Goal: Transaction & Acquisition: Purchase product/service

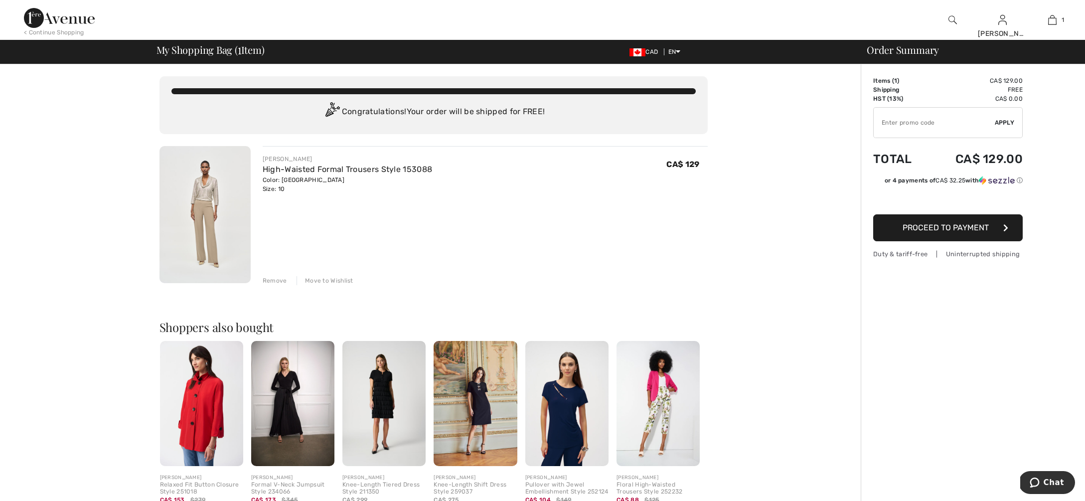
click at [946, 230] on span "Proceed to Payment" at bounding box center [945, 227] width 86 height 9
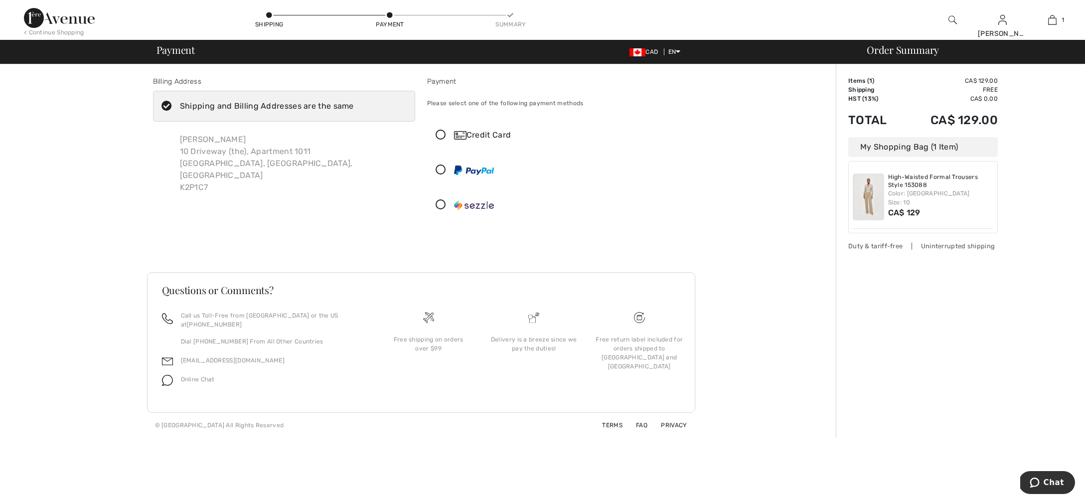
click at [442, 135] on icon at bounding box center [440, 135] width 26 height 10
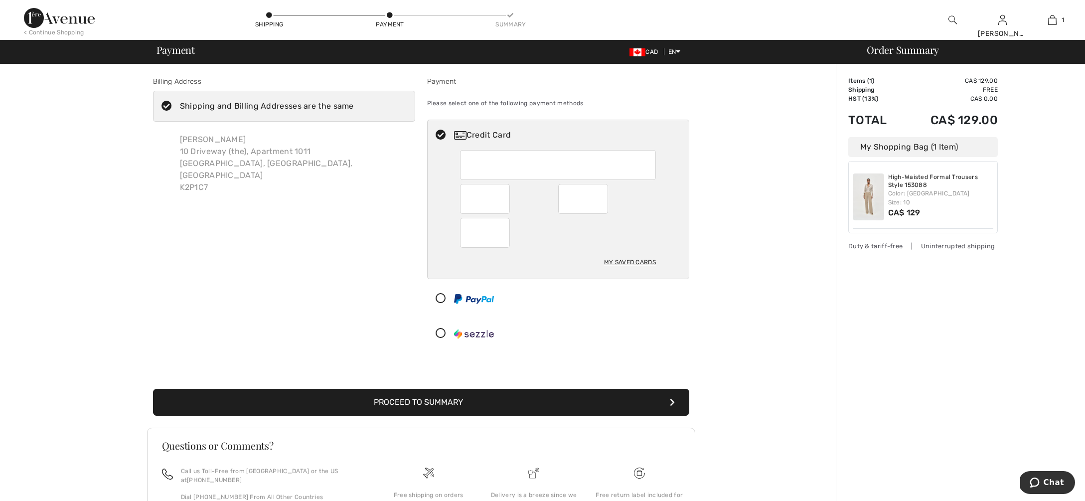
click at [737, 272] on div "Billing Address Shipping and Billing Addresses are the same Sandra Mercer 10 Dr…" at bounding box center [420, 328] width 829 height 529
click at [432, 403] on button "Proceed to Summary" at bounding box center [421, 402] width 536 height 27
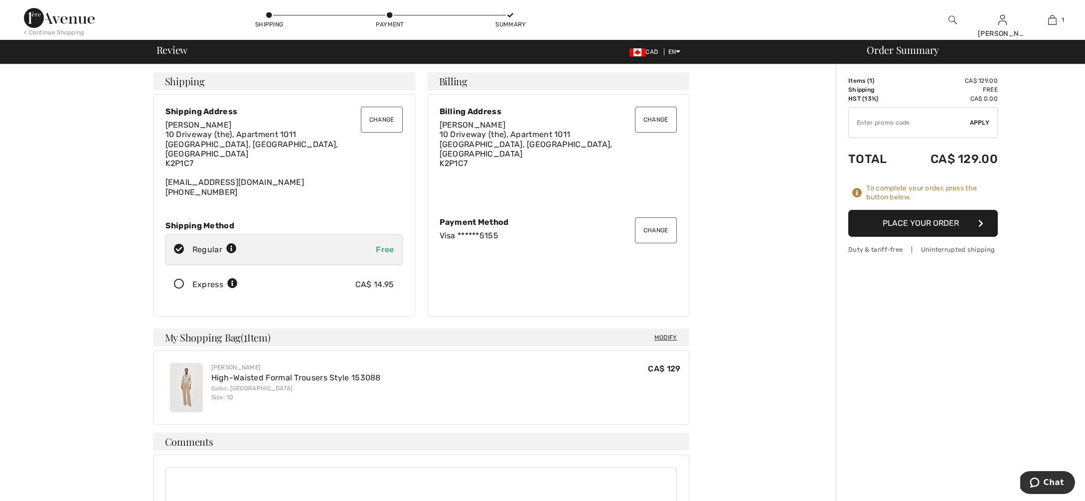
click at [911, 225] on button "Place Your Order" at bounding box center [922, 223] width 149 height 27
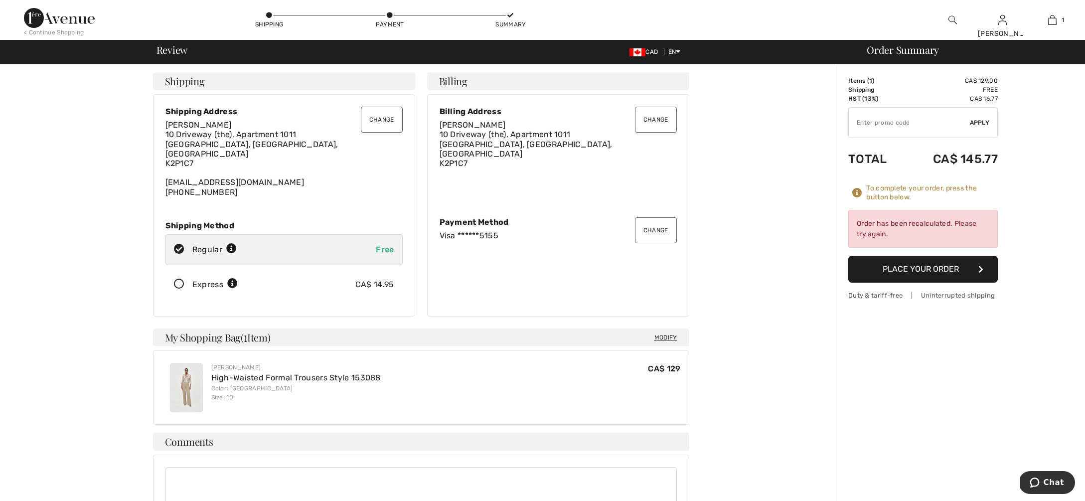
click at [915, 269] on button "Place Your Order" at bounding box center [922, 269] width 149 height 27
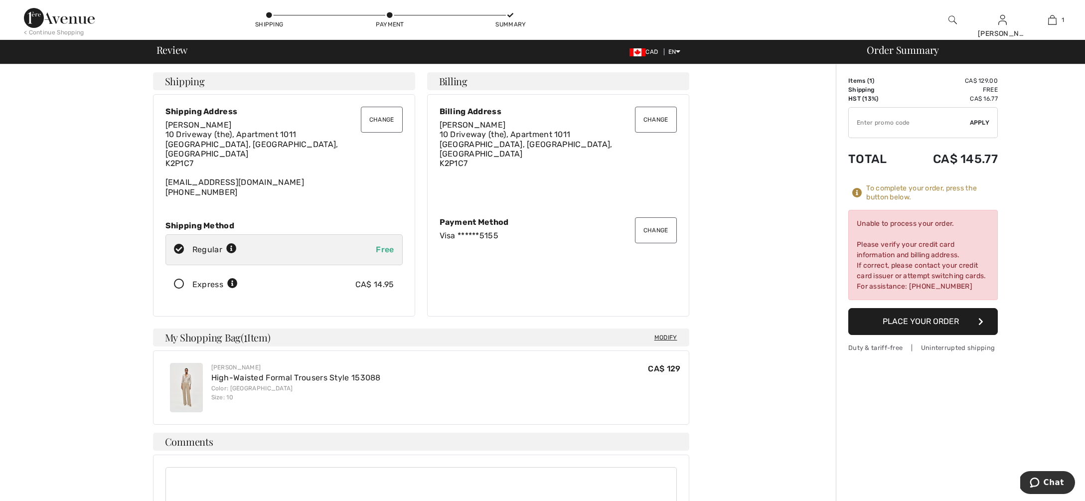
click at [639, 224] on button "Change" at bounding box center [656, 230] width 42 height 26
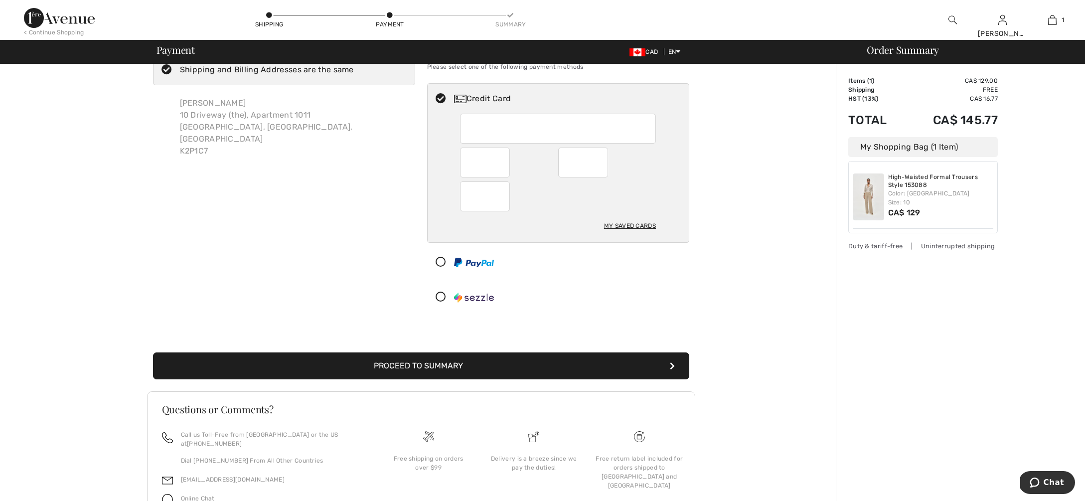
click at [546, 291] on div at bounding box center [553, 297] width 253 height 30
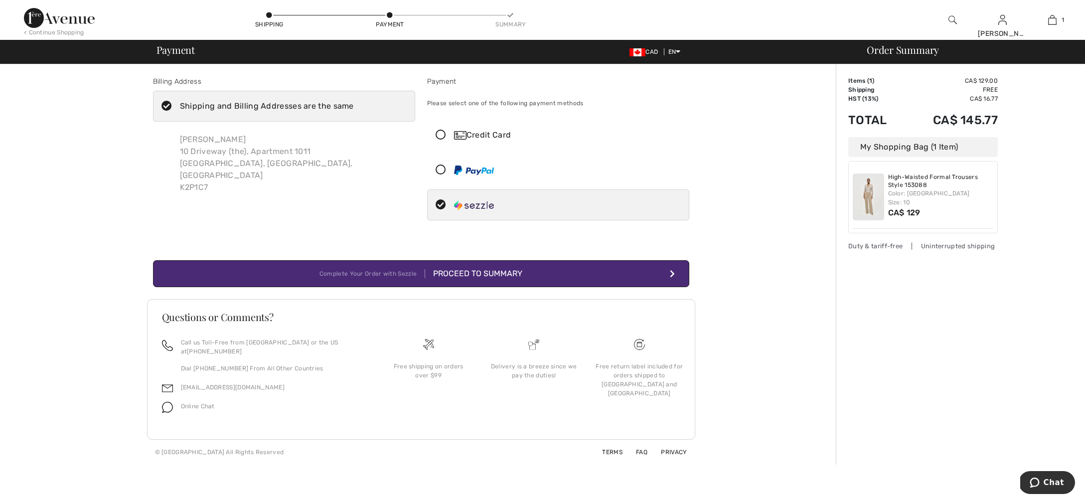
click at [491, 272] on div "Proceed to Summary" at bounding box center [473, 274] width 97 height 12
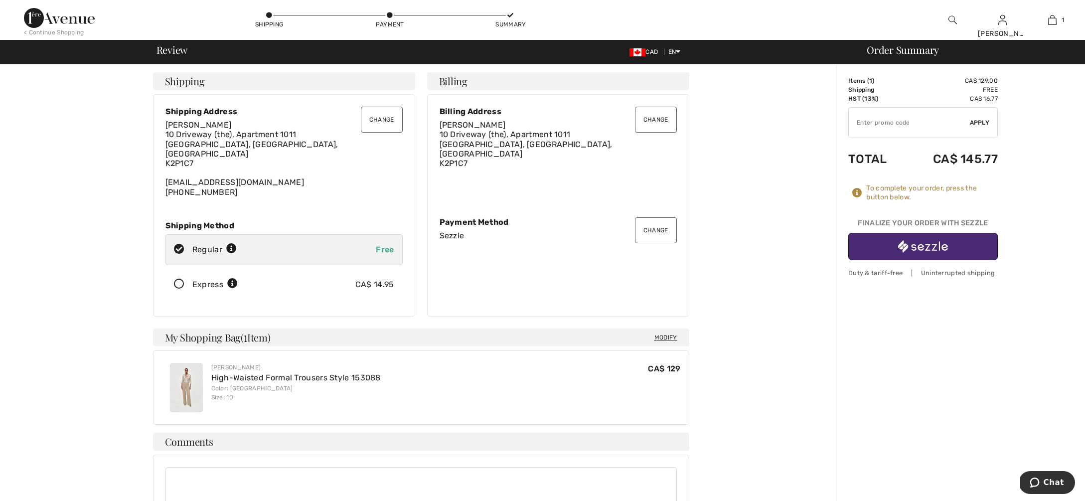
click at [651, 230] on button "Change" at bounding box center [656, 230] width 42 height 26
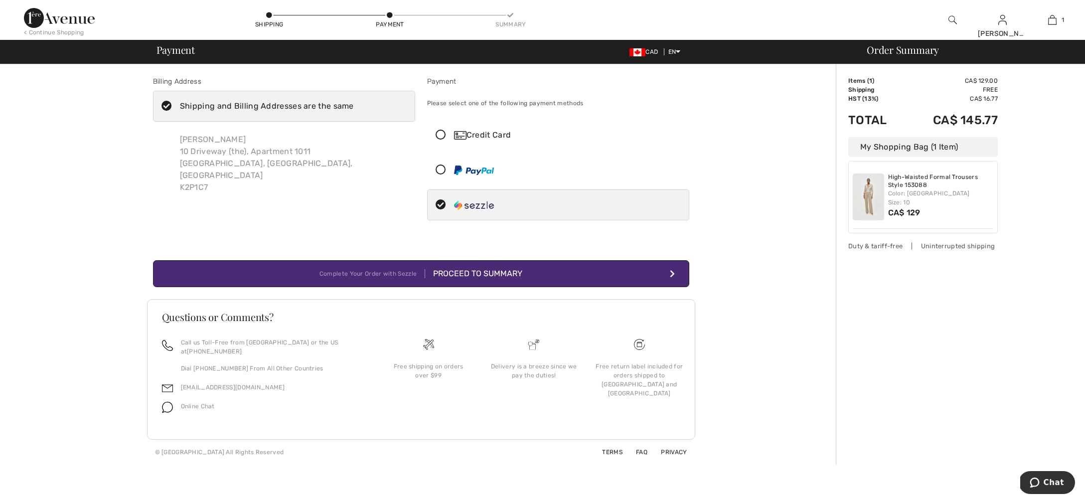
click at [440, 168] on icon at bounding box center [440, 170] width 26 height 10
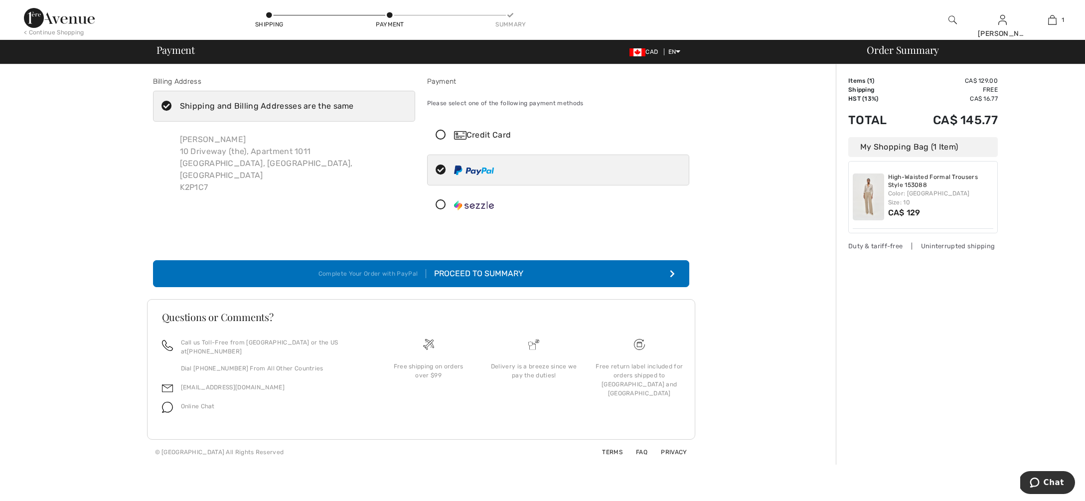
click at [468, 269] on div "Proceed to Summary" at bounding box center [474, 274] width 97 height 12
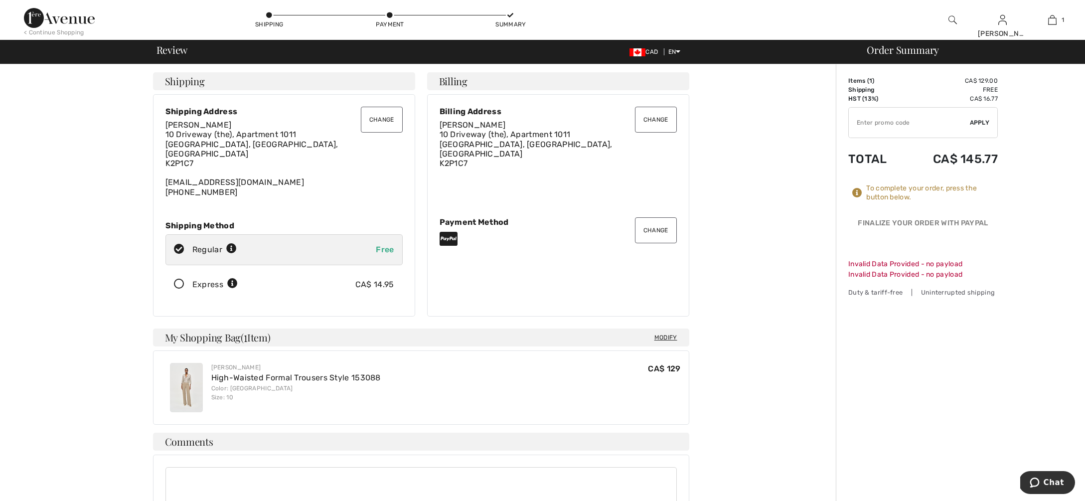
click at [654, 228] on button "Change" at bounding box center [656, 230] width 42 height 26
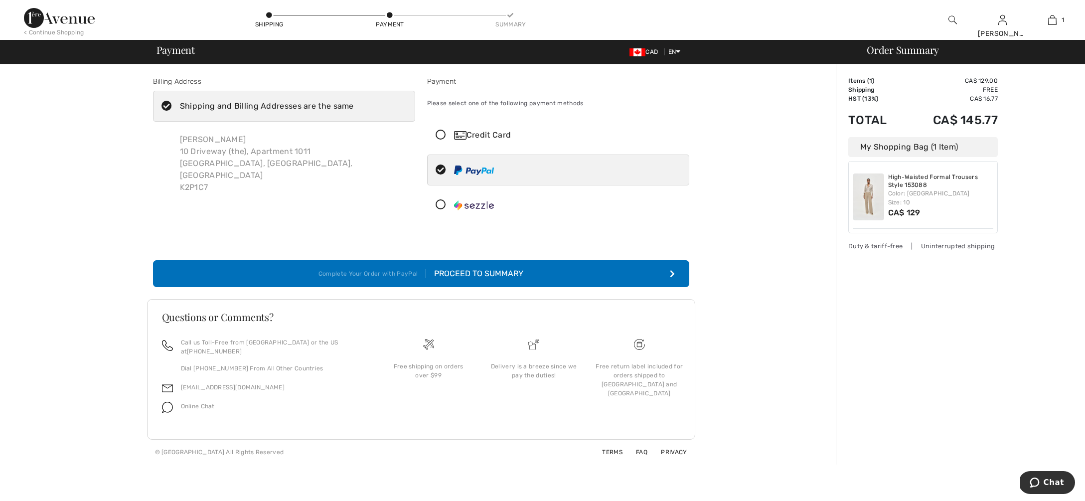
click at [440, 133] on icon at bounding box center [440, 135] width 26 height 10
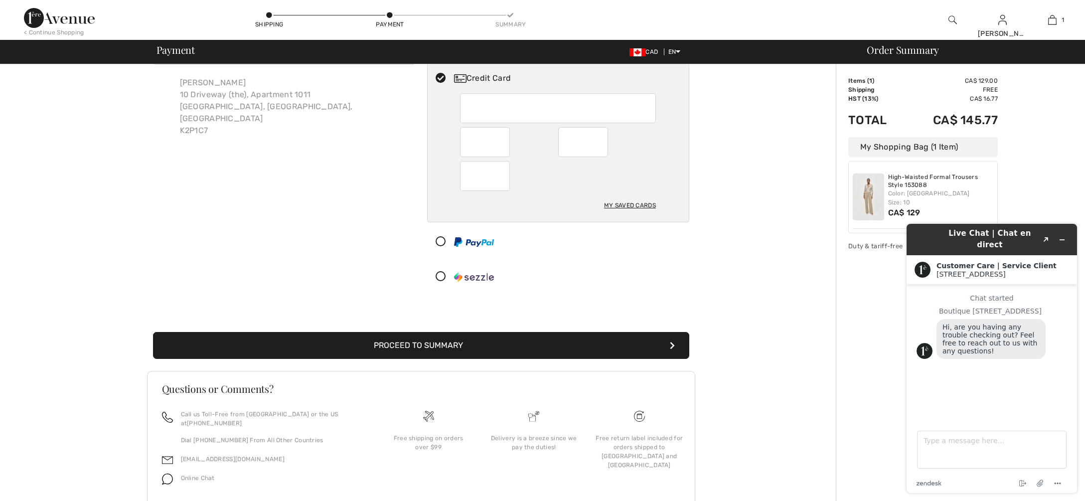
scroll to position [58, 0]
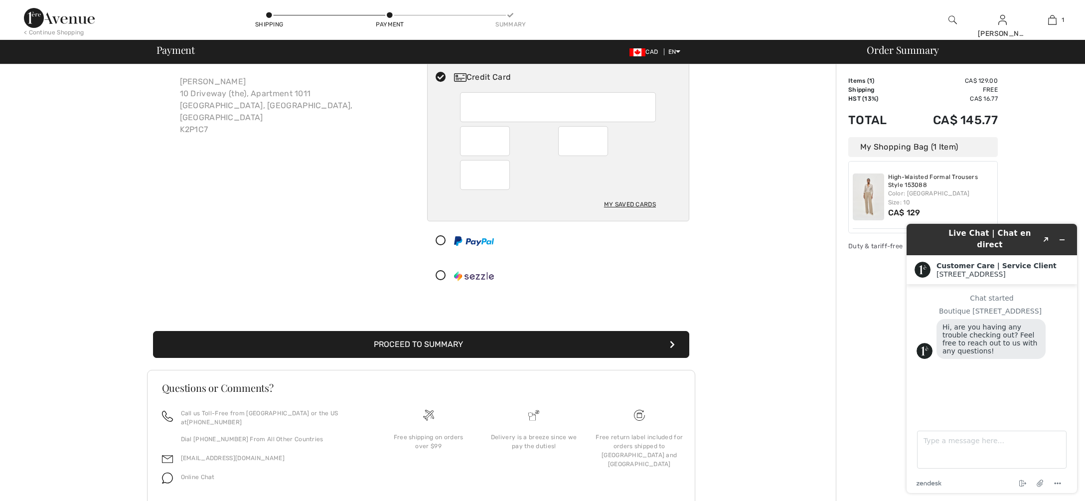
click at [664, 257] on div "Credit Card My Saved Cards" at bounding box center [558, 176] width 262 height 229
click at [396, 345] on button "Proceed to Summary" at bounding box center [421, 344] width 536 height 27
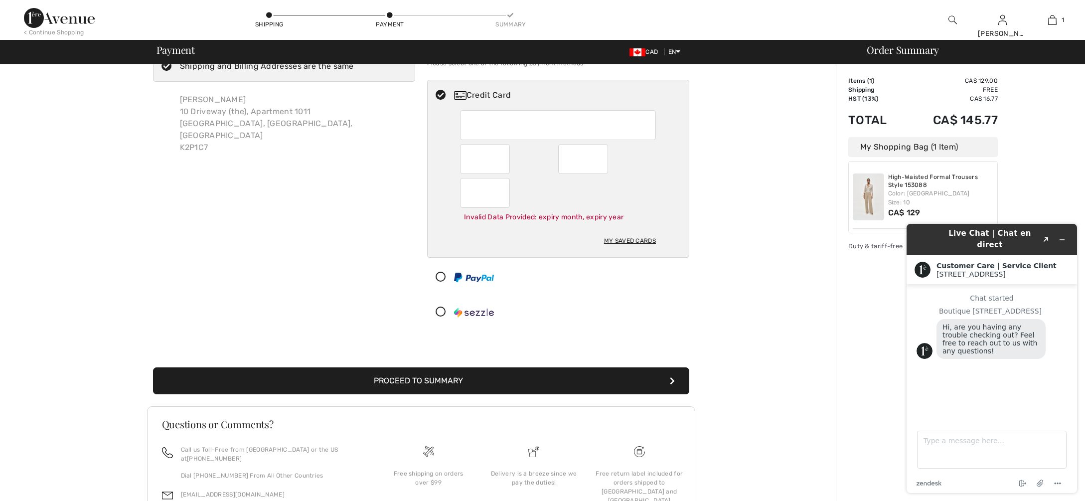
scroll to position [43, 0]
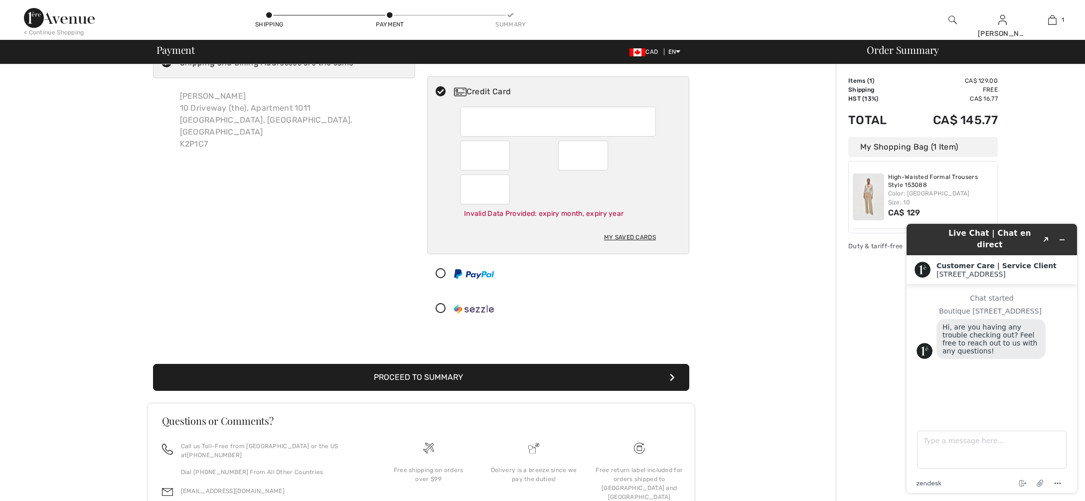
click at [435, 375] on button "Proceed to Summary" at bounding box center [421, 377] width 536 height 27
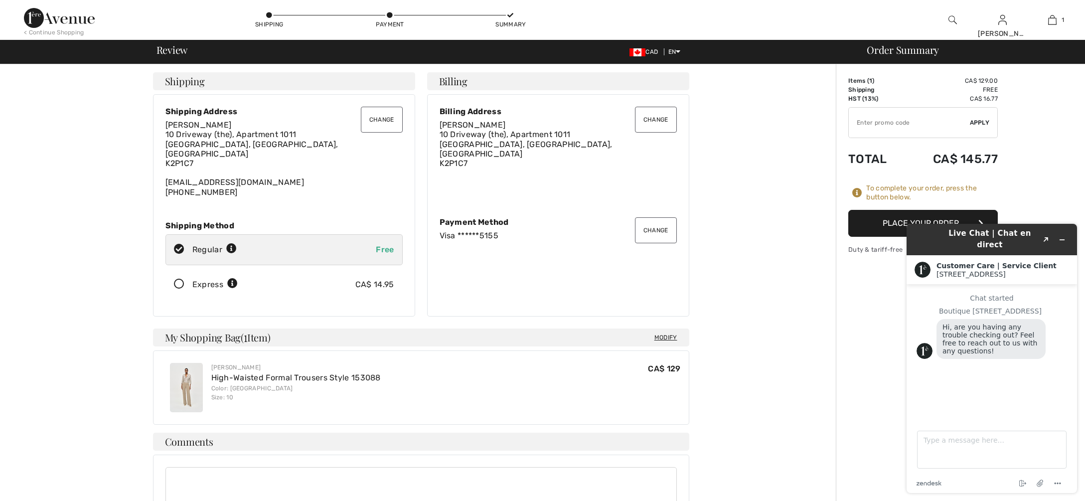
click at [886, 219] on button "Place Your Order" at bounding box center [922, 223] width 149 height 27
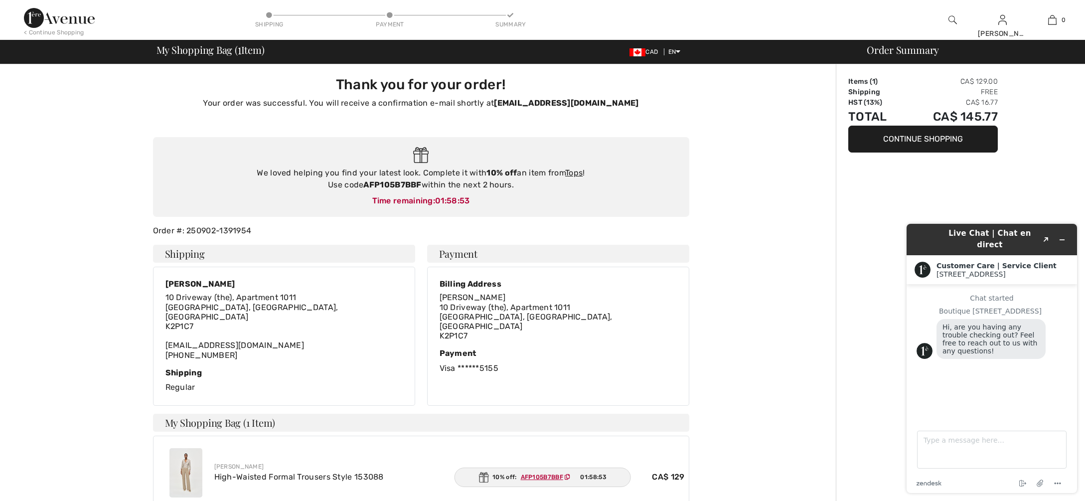
type input "[PERSON_NAME]"
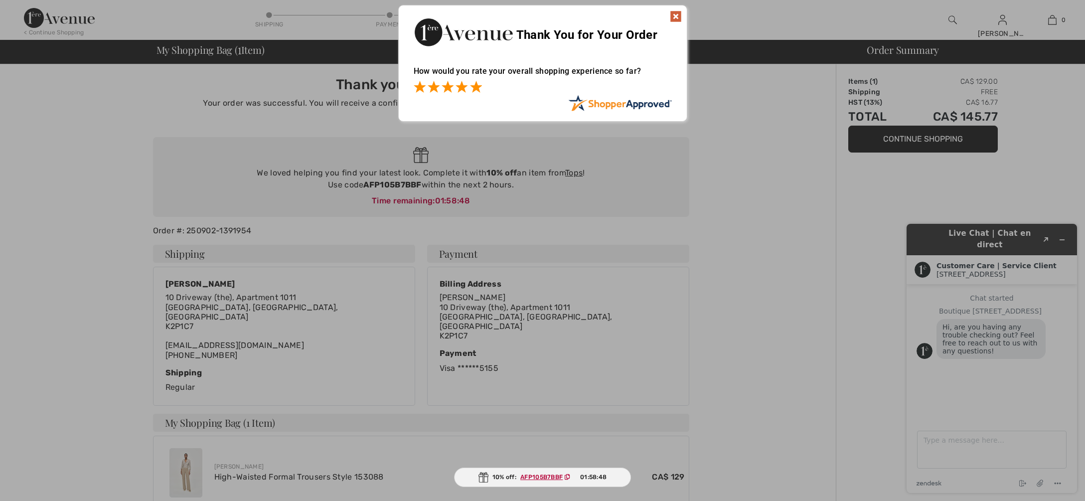
click at [477, 85] on span at bounding box center [476, 87] width 12 height 12
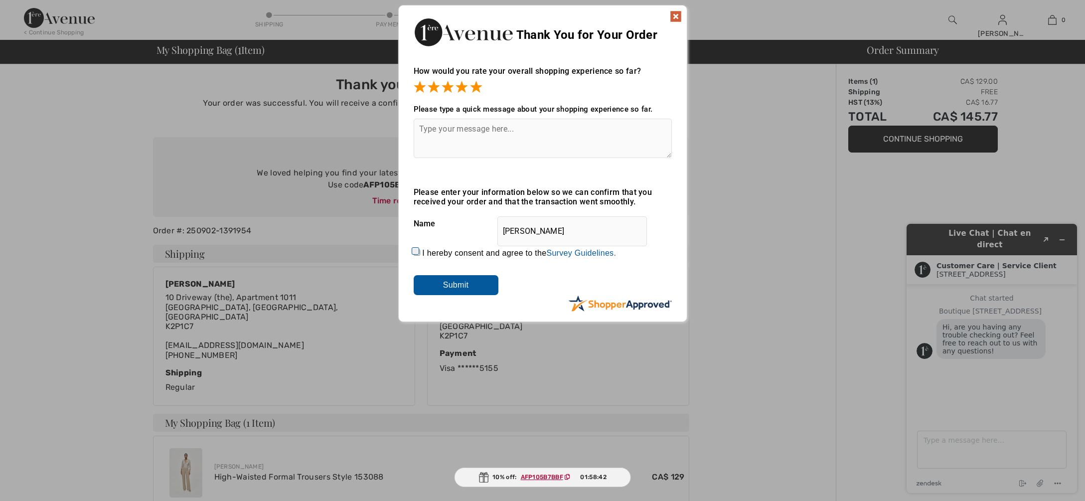
click at [454, 288] on input "Submit" at bounding box center [455, 285] width 85 height 20
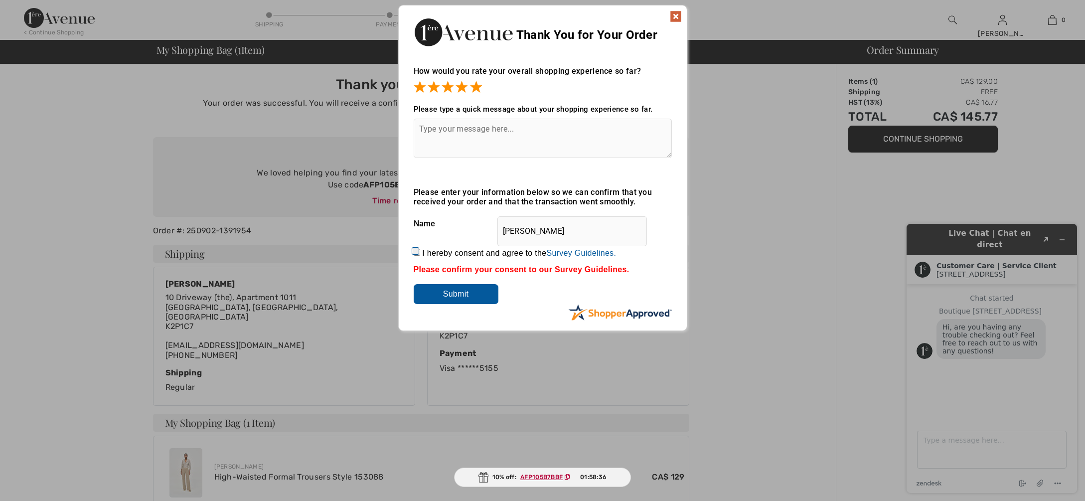
click at [414, 251] on input "I hereby consent and agree to the By submitting a review, you grant permission …" at bounding box center [416, 252] width 6 height 6
checkbox input "true"
click at [465, 294] on input "Submit" at bounding box center [455, 294] width 85 height 20
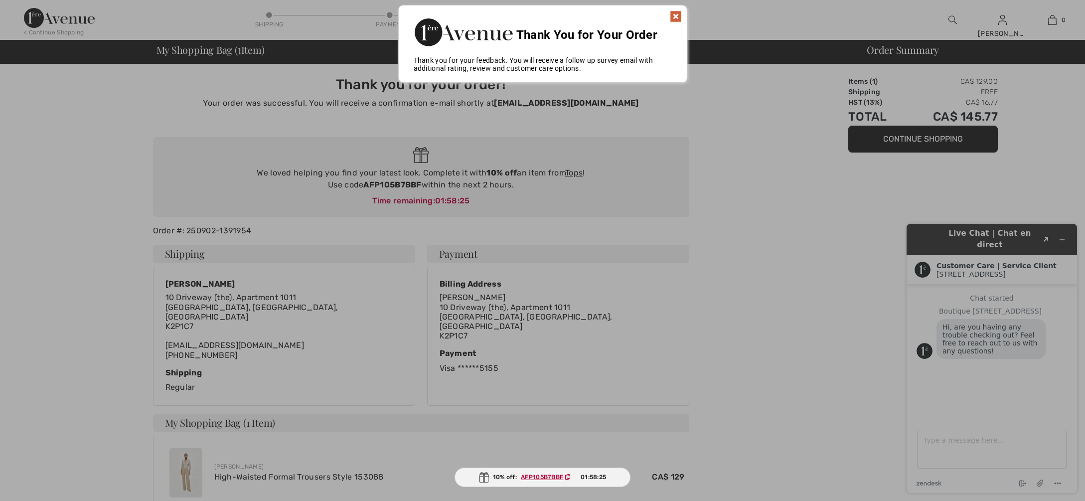
click at [600, 187] on div at bounding box center [542, 250] width 1085 height 501
click at [676, 14] on img at bounding box center [676, 16] width 12 height 12
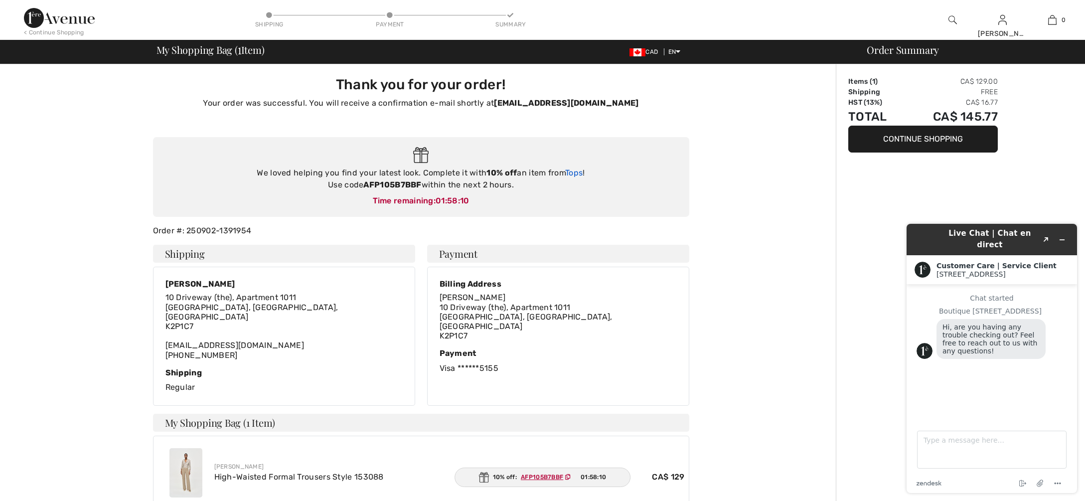
click at [575, 172] on link "Tops" at bounding box center [573, 172] width 17 height 9
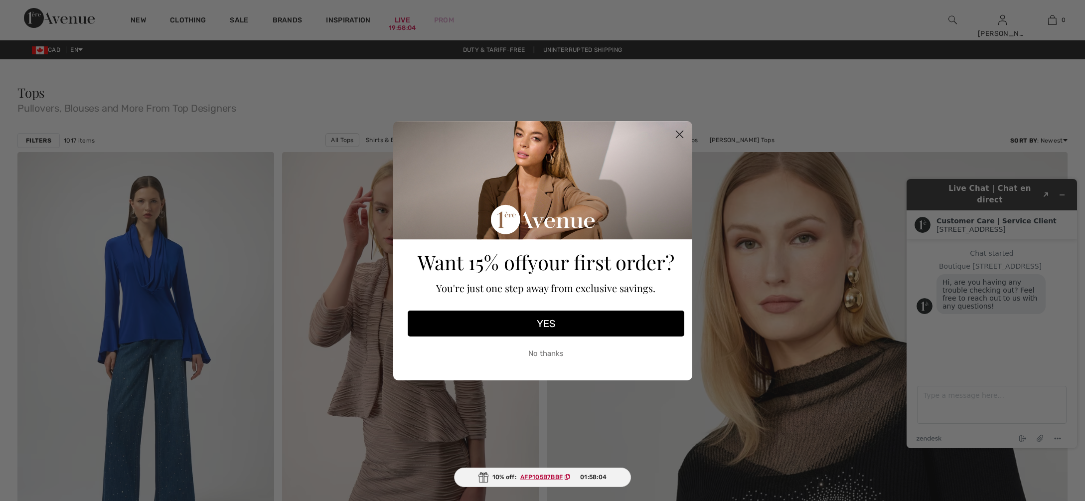
click at [677, 131] on circle "Close dialog" at bounding box center [679, 134] width 16 height 16
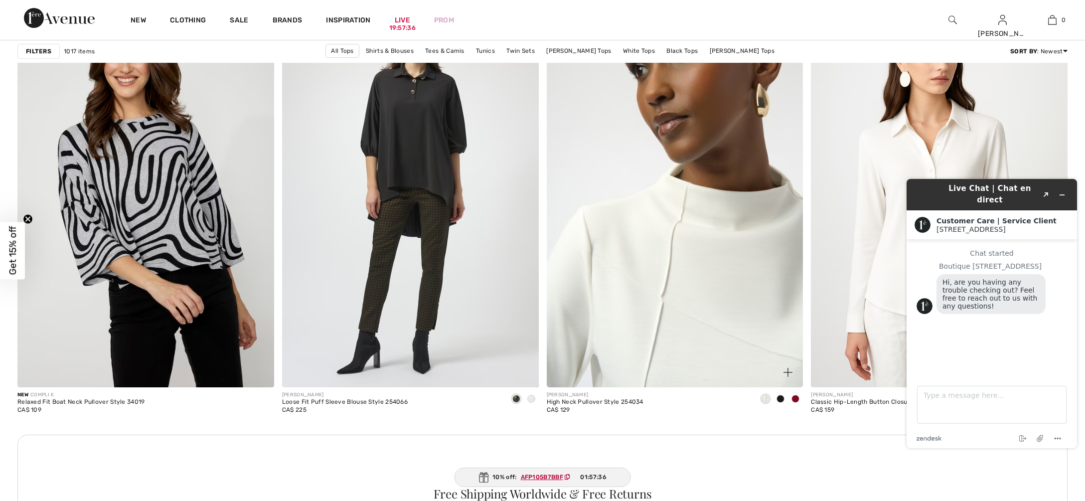
scroll to position [1444, 0]
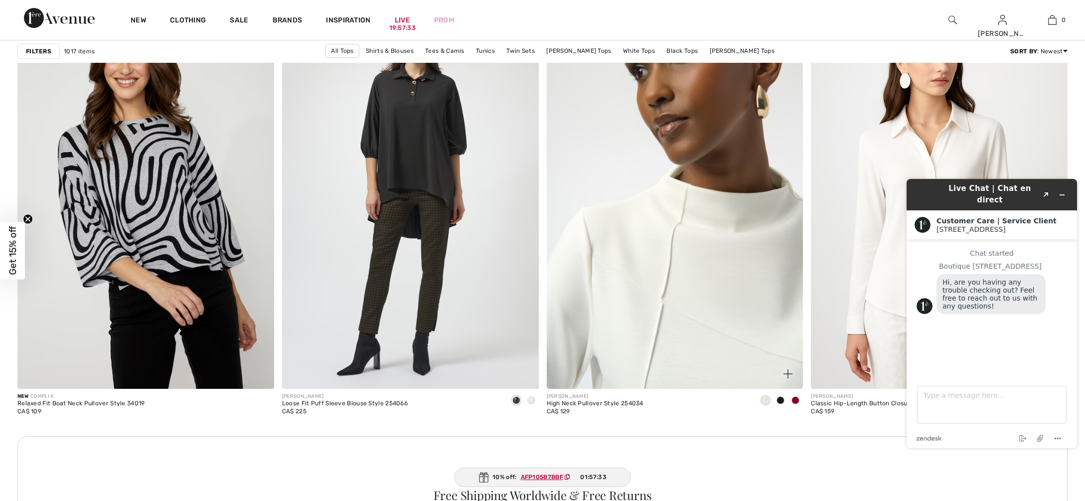
click at [701, 320] on img at bounding box center [674, 195] width 257 height 385
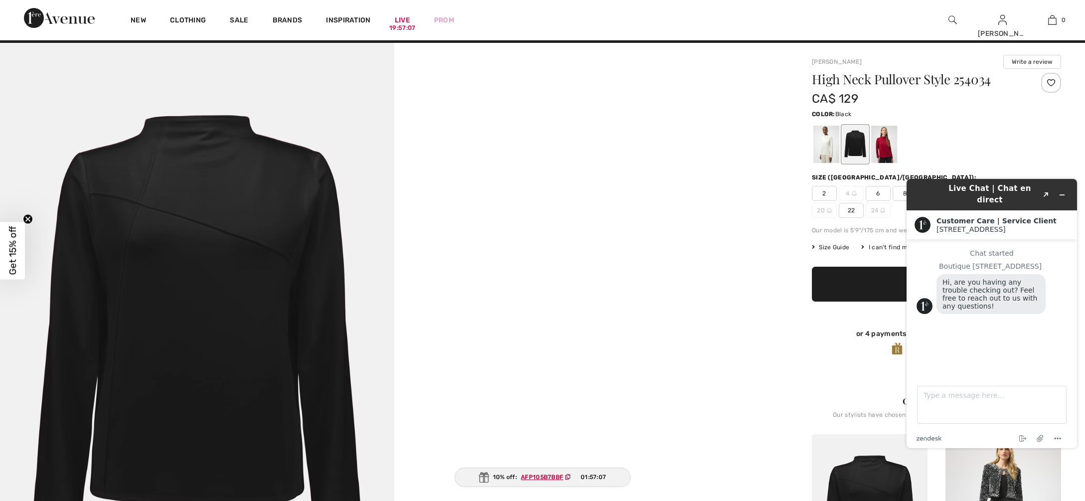
scroll to position [13, 0]
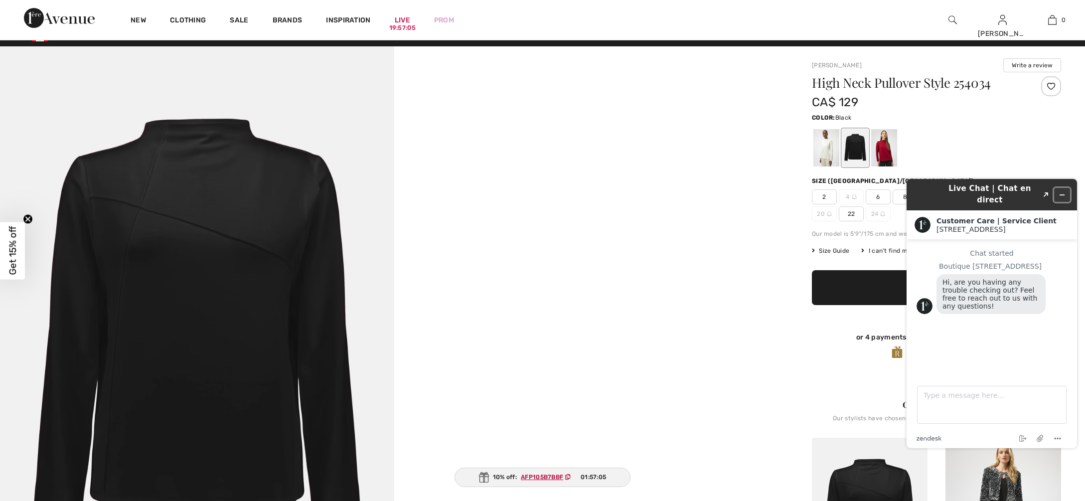
click at [1061, 191] on icon "Minimize widget" at bounding box center [1061, 194] width 7 height 7
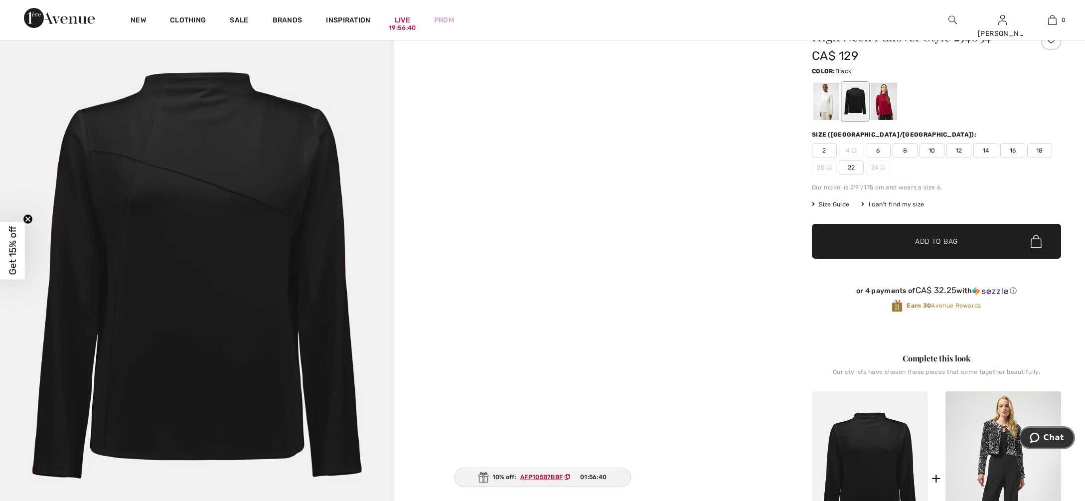
scroll to position [58, 0]
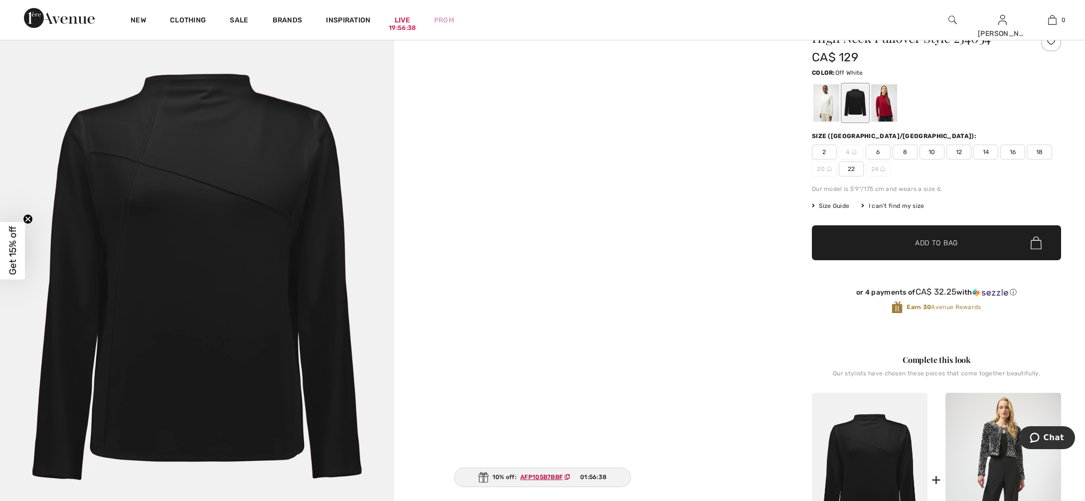
click at [827, 109] on div at bounding box center [826, 102] width 26 height 37
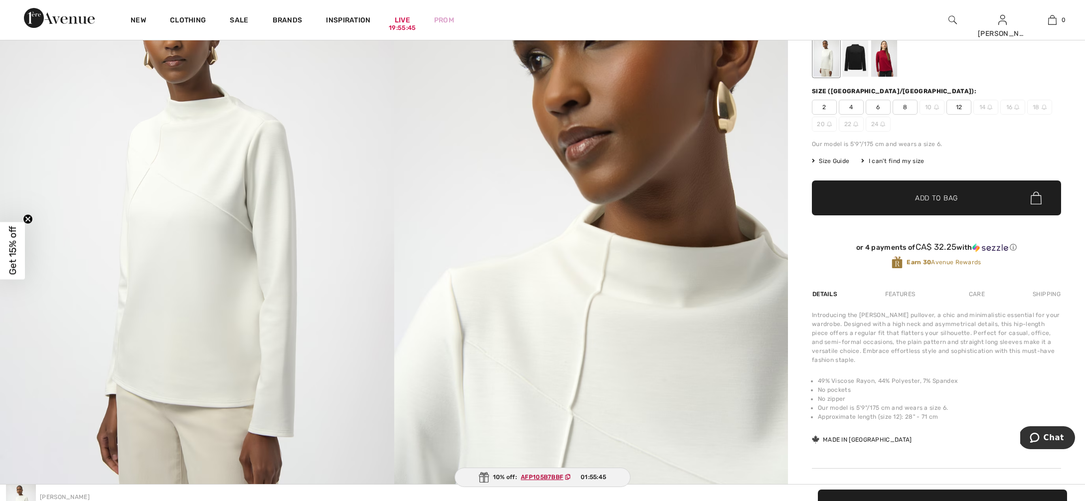
scroll to position [0, 0]
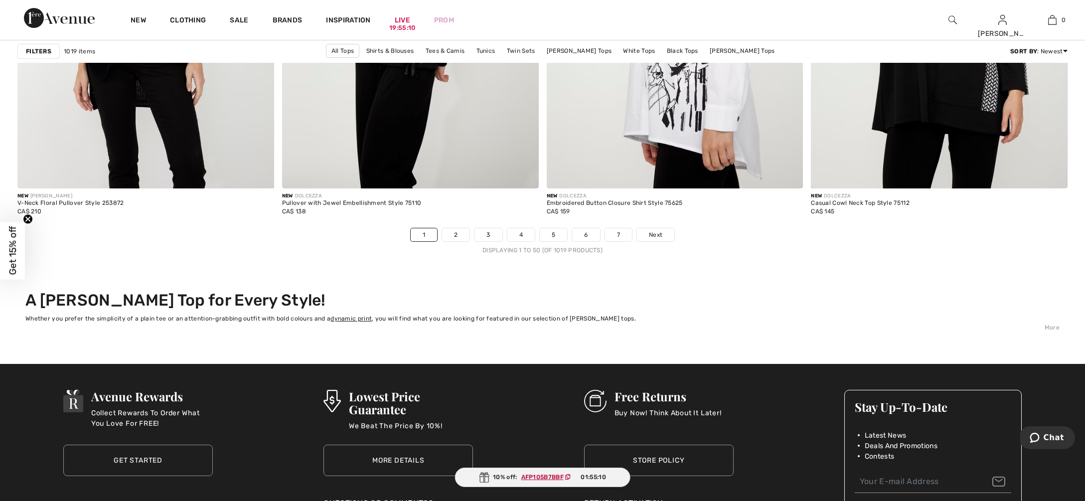
scroll to position [6452, 0]
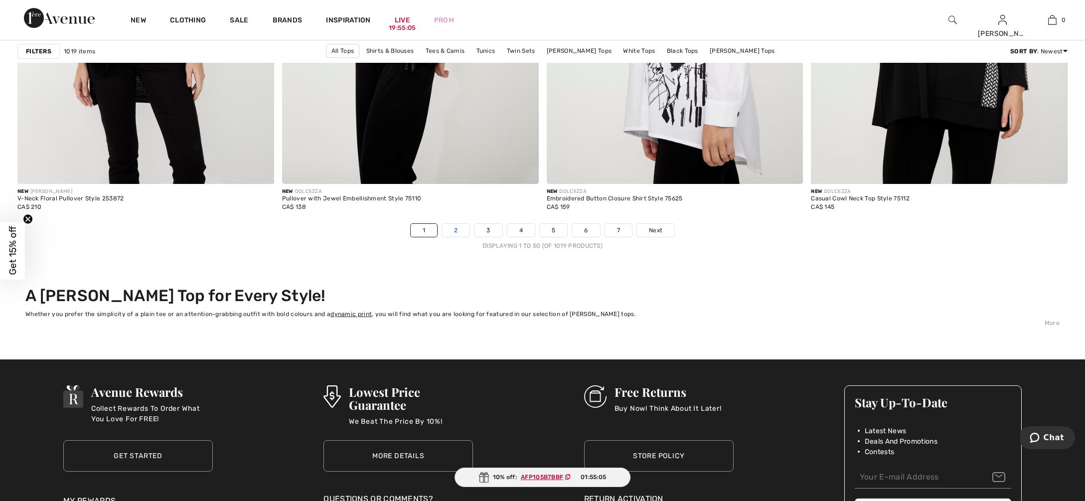
click at [455, 237] on link "2" at bounding box center [455, 230] width 27 height 13
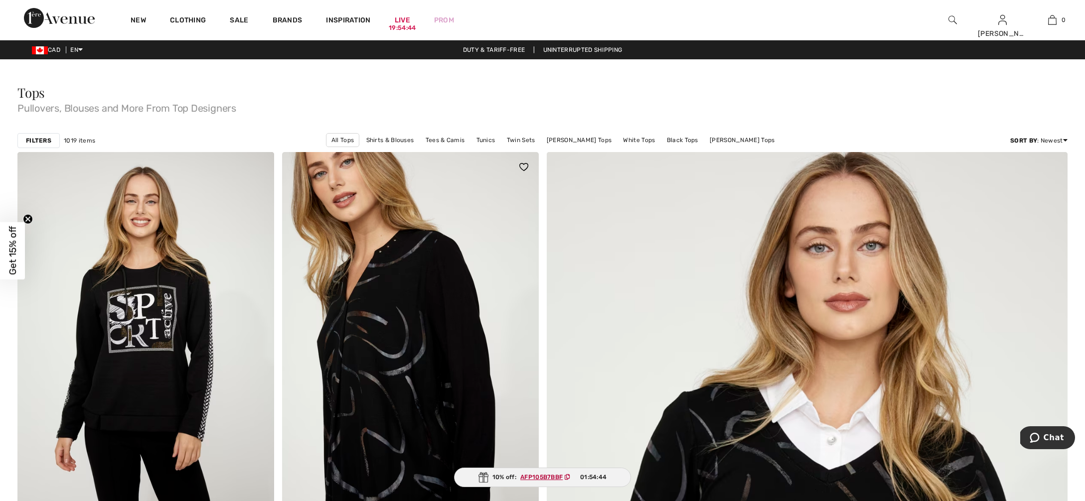
scroll to position [3, 0]
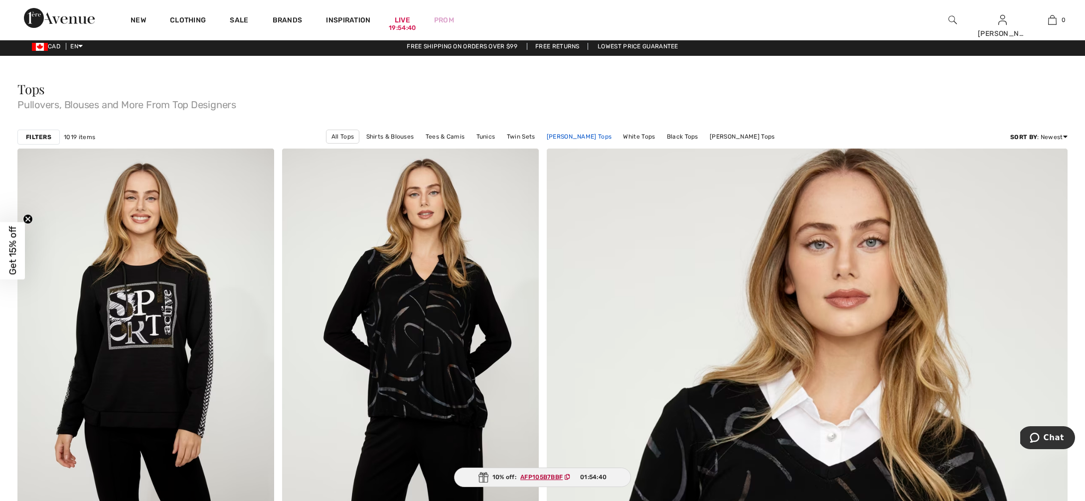
click at [585, 135] on link "[PERSON_NAME] Tops" at bounding box center [579, 136] width 75 height 13
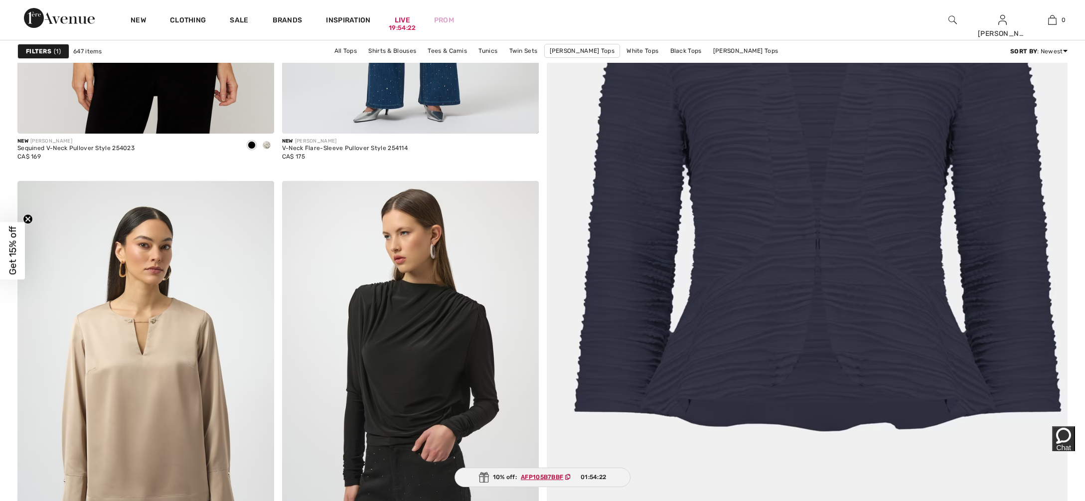
scroll to position [399, 0]
click at [864, 265] on img at bounding box center [806, 217] width 625 height 938
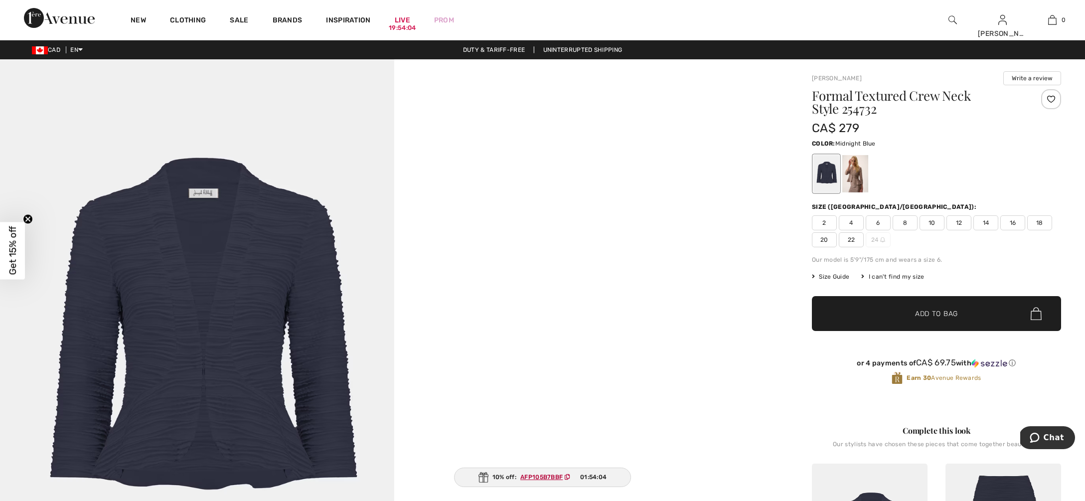
scroll to position [0, 0]
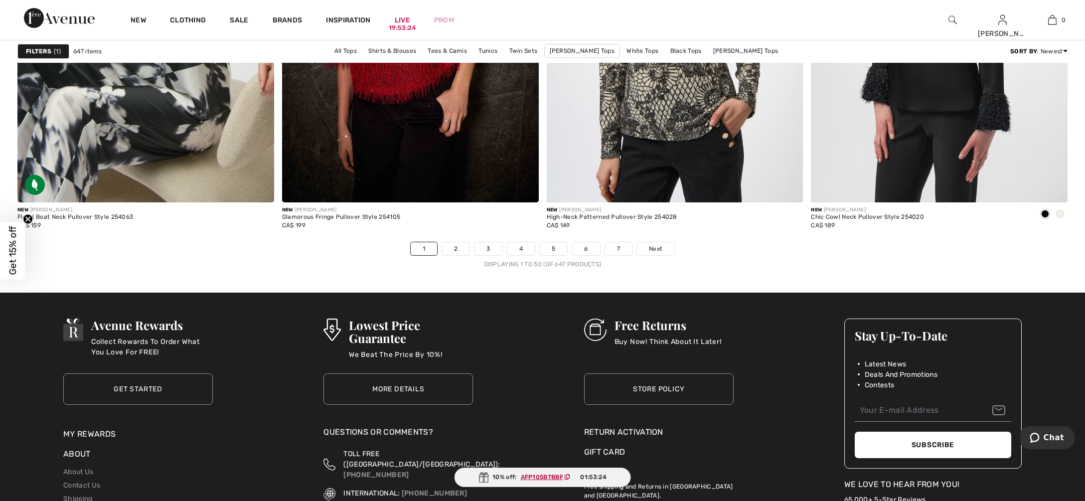
scroll to position [6430, 0]
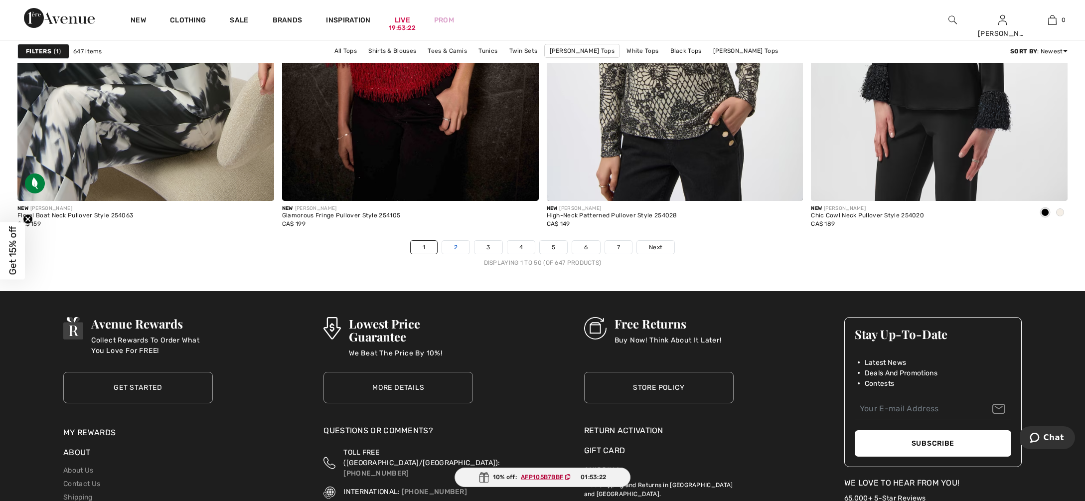
click at [456, 247] on link "2" at bounding box center [455, 247] width 27 height 13
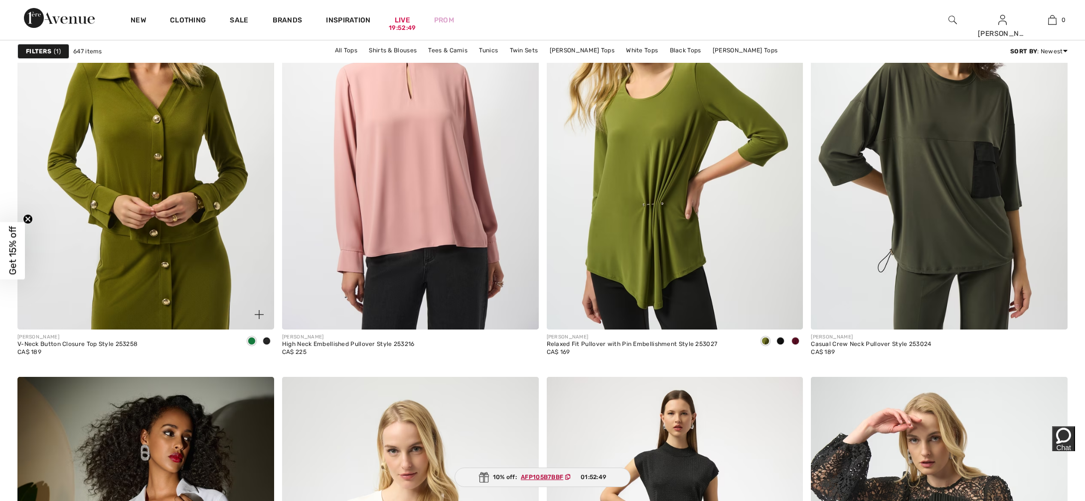
scroll to position [2094, 0]
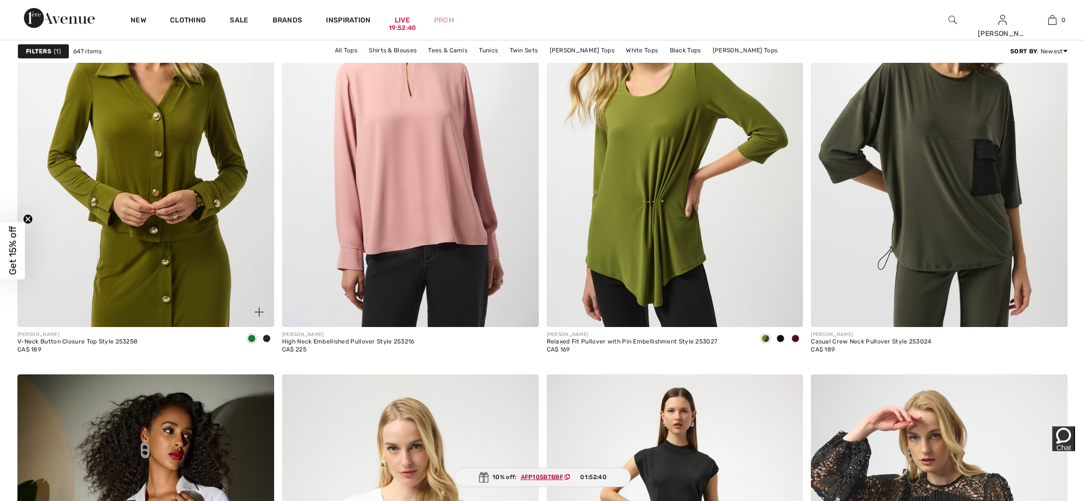
click at [160, 274] on img at bounding box center [145, 134] width 257 height 385
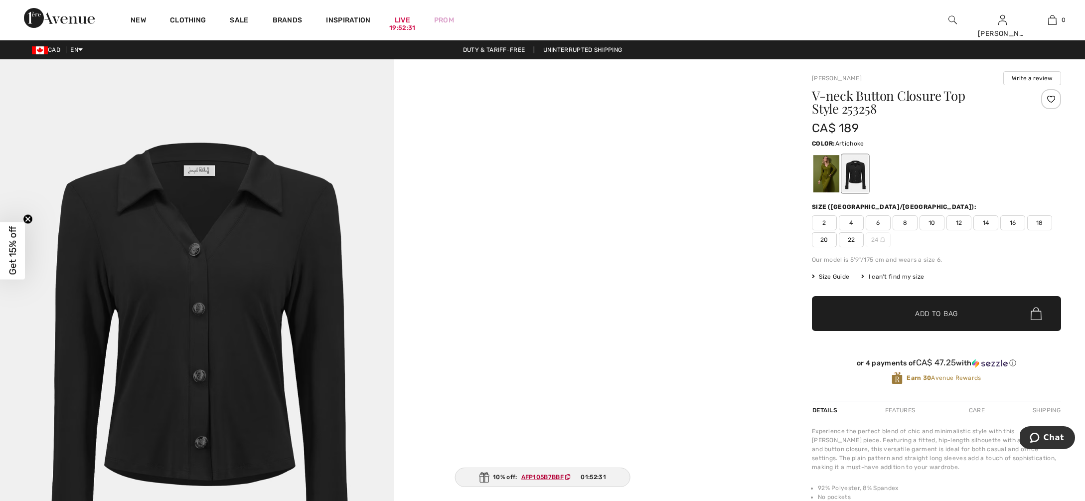
click at [817, 177] on div at bounding box center [826, 173] width 26 height 37
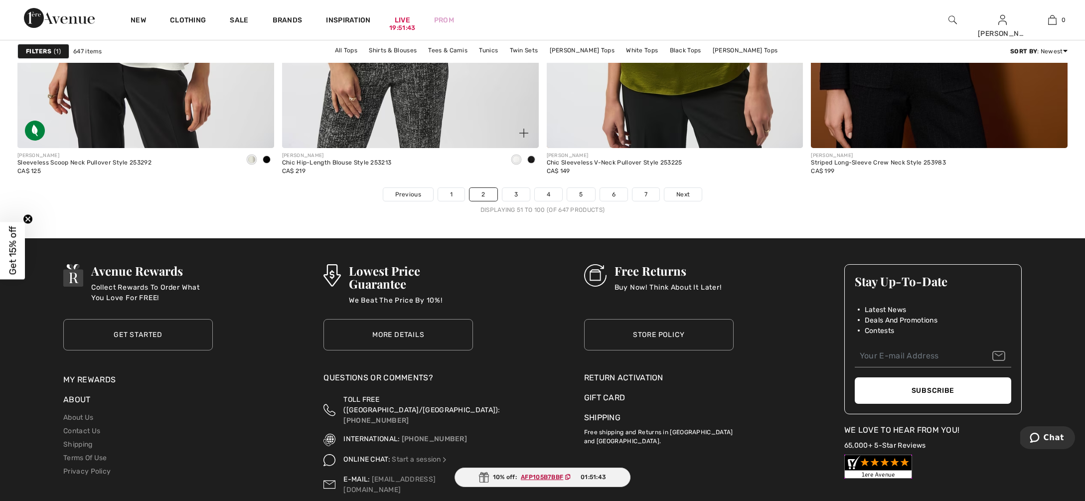
scroll to position [6485, 0]
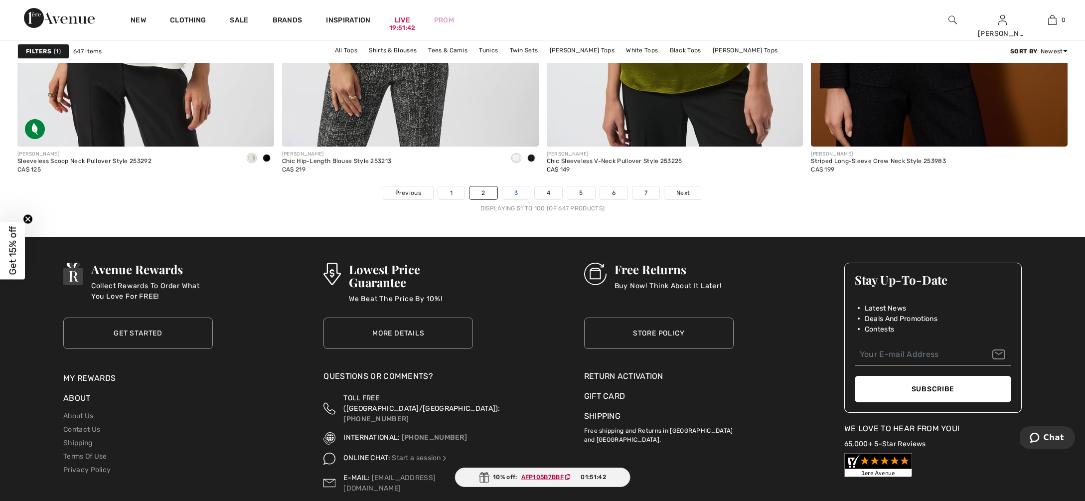
click at [521, 192] on link "3" at bounding box center [515, 192] width 27 height 13
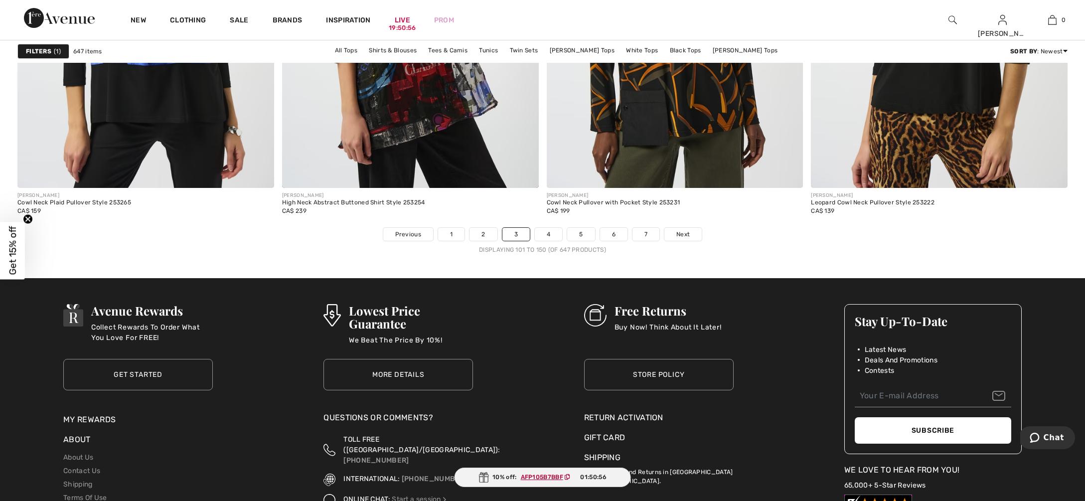
scroll to position [6445, 0]
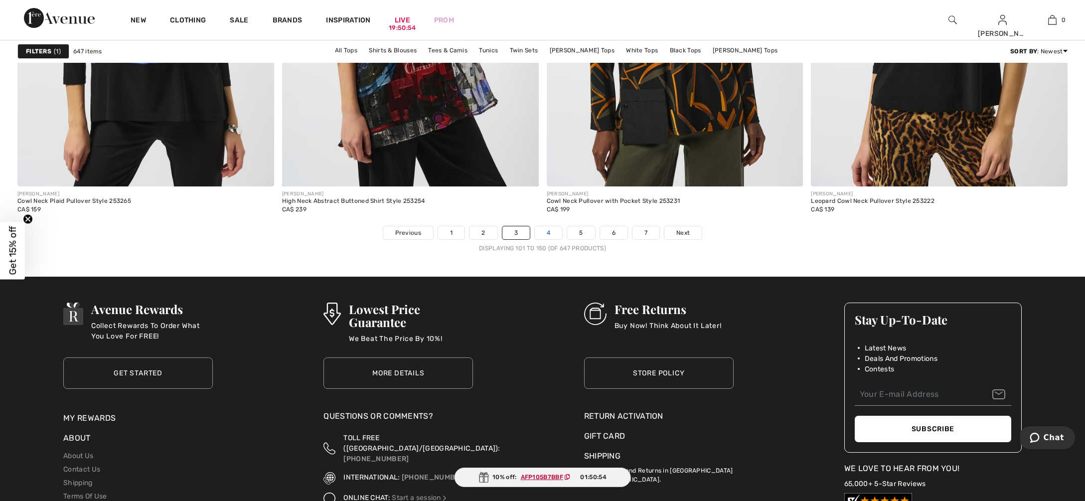
click at [549, 233] on link "4" at bounding box center [548, 232] width 27 height 13
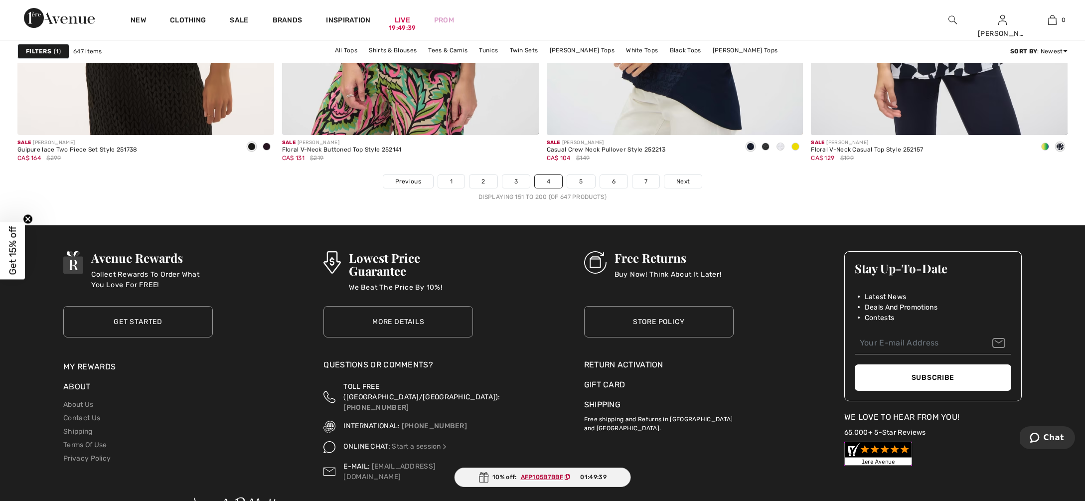
scroll to position [6498, 0]
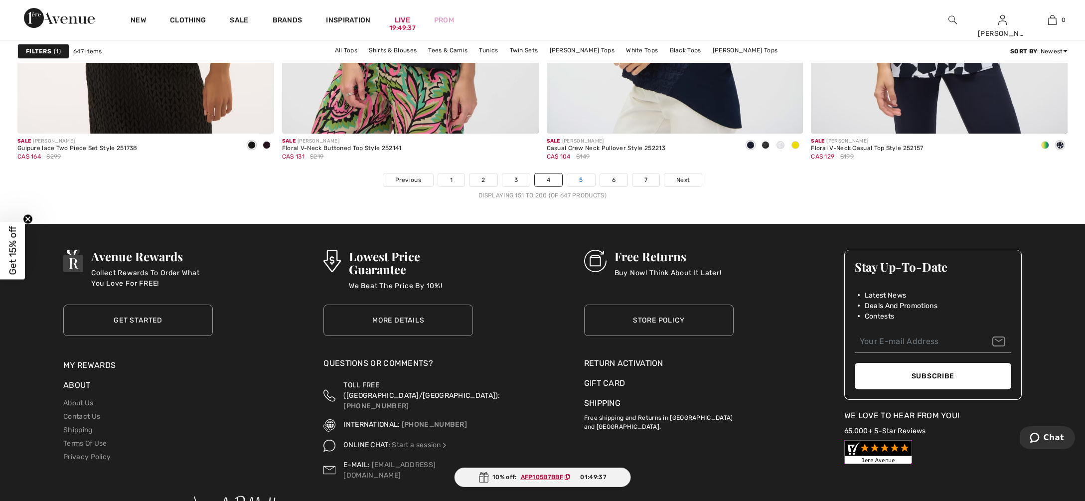
click at [578, 178] on link "5" at bounding box center [580, 179] width 27 height 13
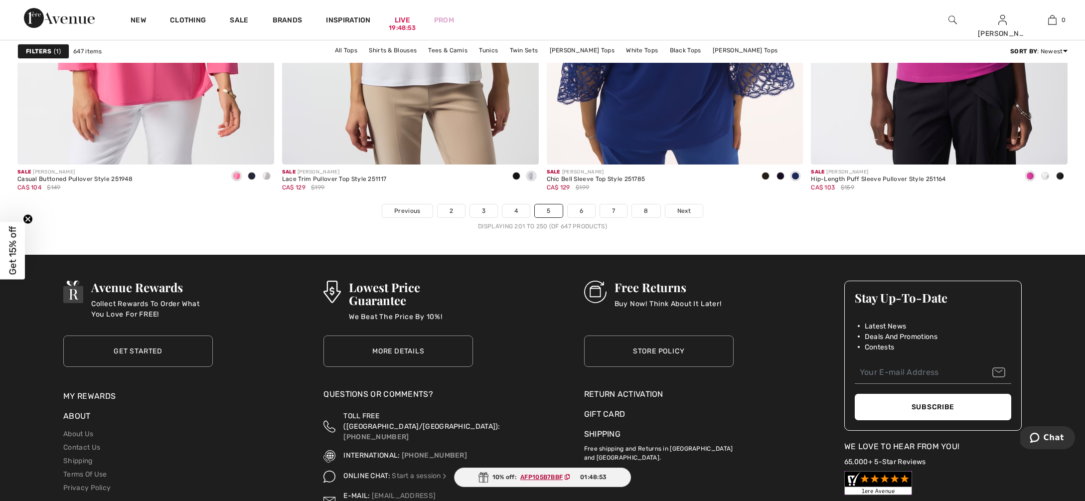
scroll to position [6515, 0]
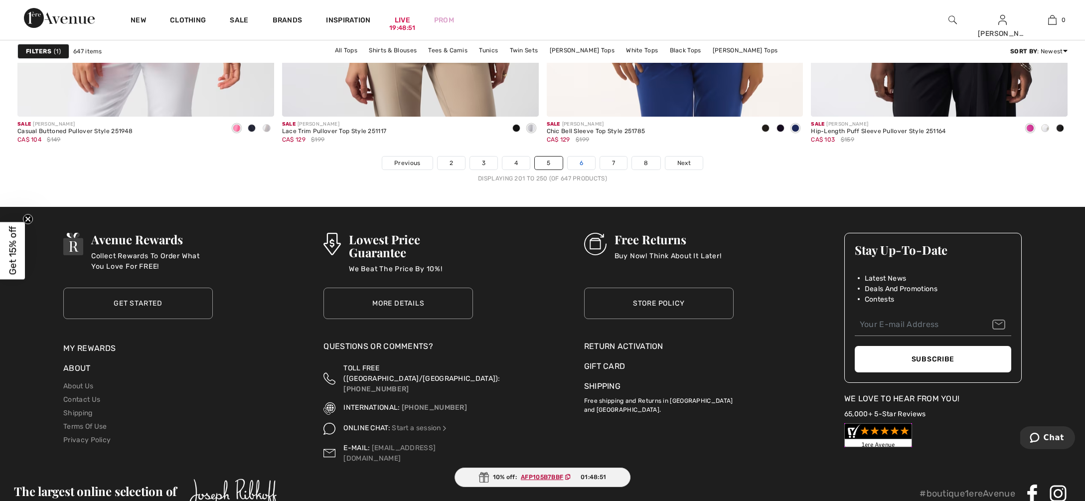
click at [583, 162] on link "6" at bounding box center [580, 162] width 27 height 13
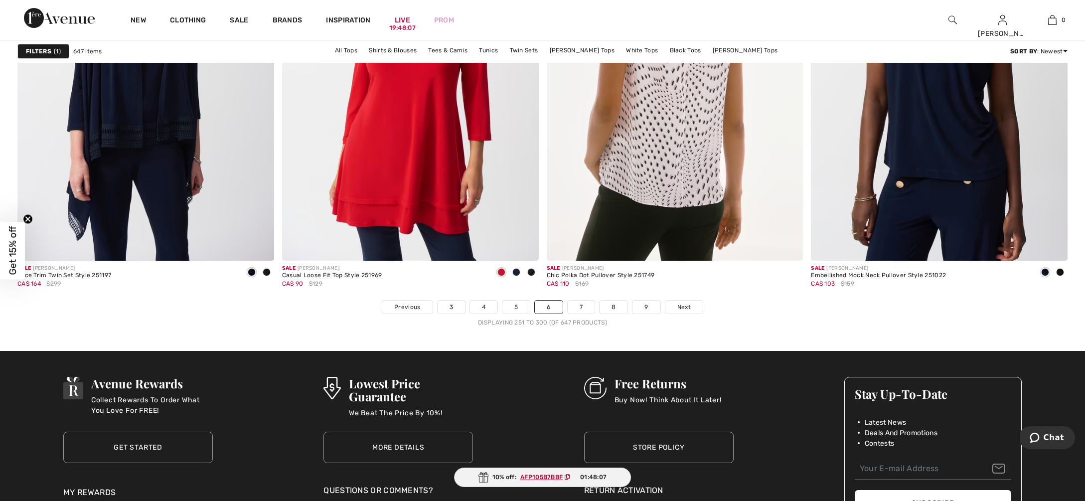
scroll to position [6373, 0]
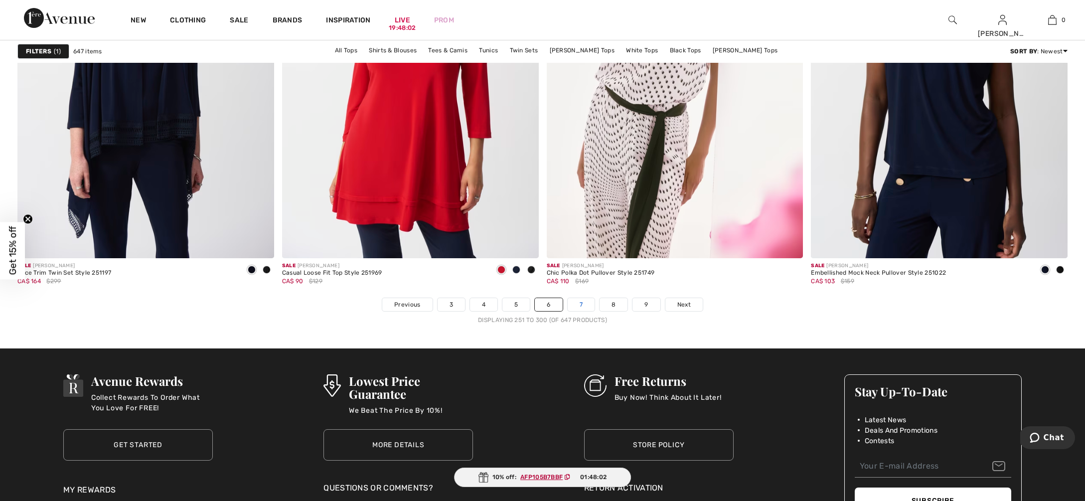
click at [585, 301] on link "7" at bounding box center [580, 304] width 27 height 13
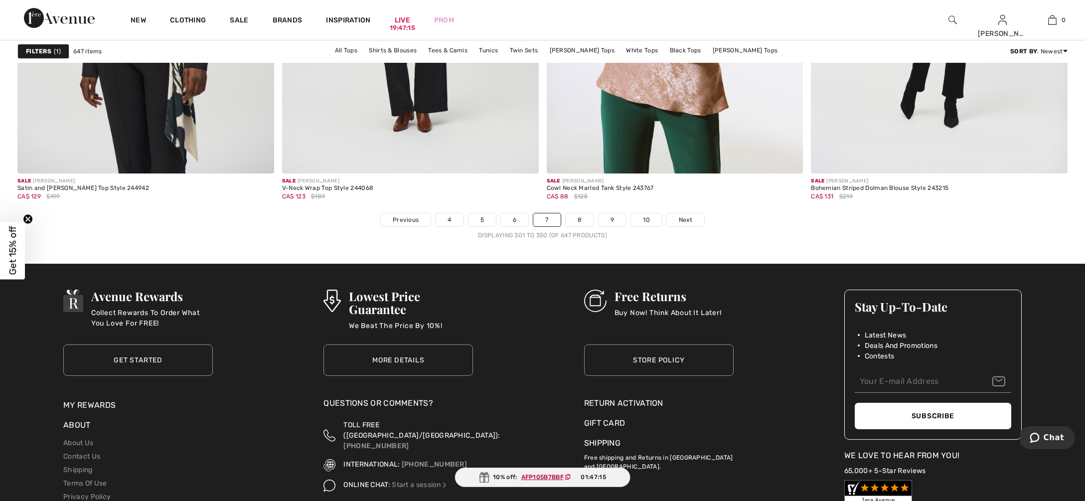
scroll to position [6411, 0]
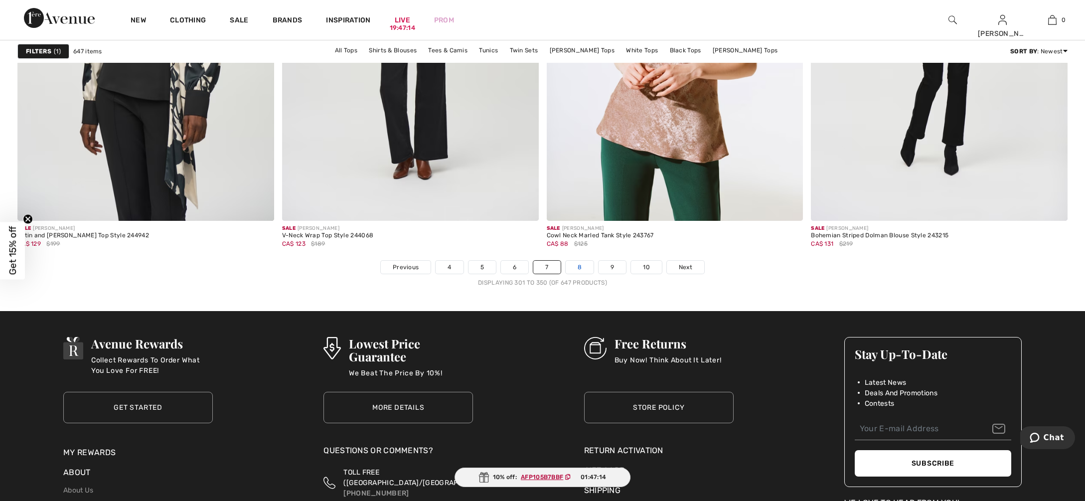
click at [578, 268] on link "8" at bounding box center [579, 267] width 28 height 13
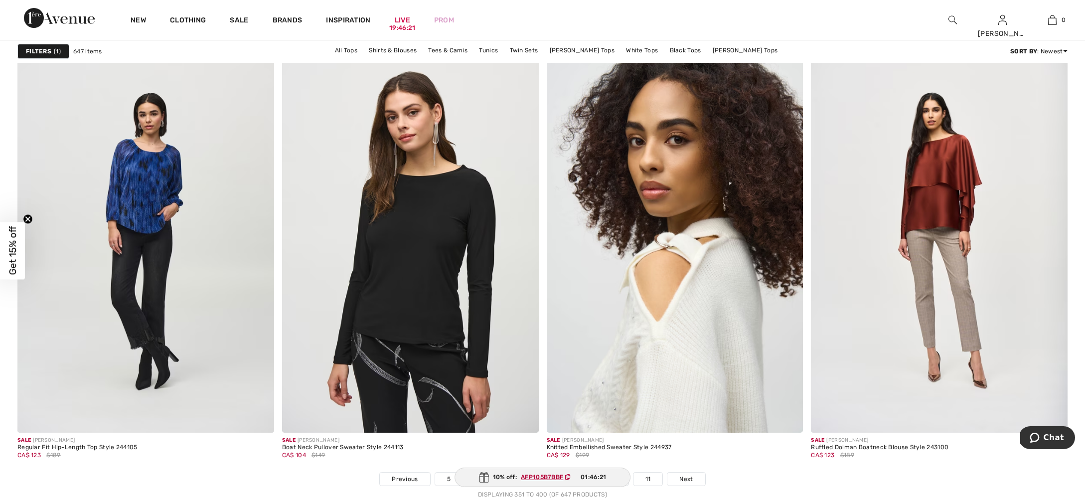
scroll to position [6217, 0]
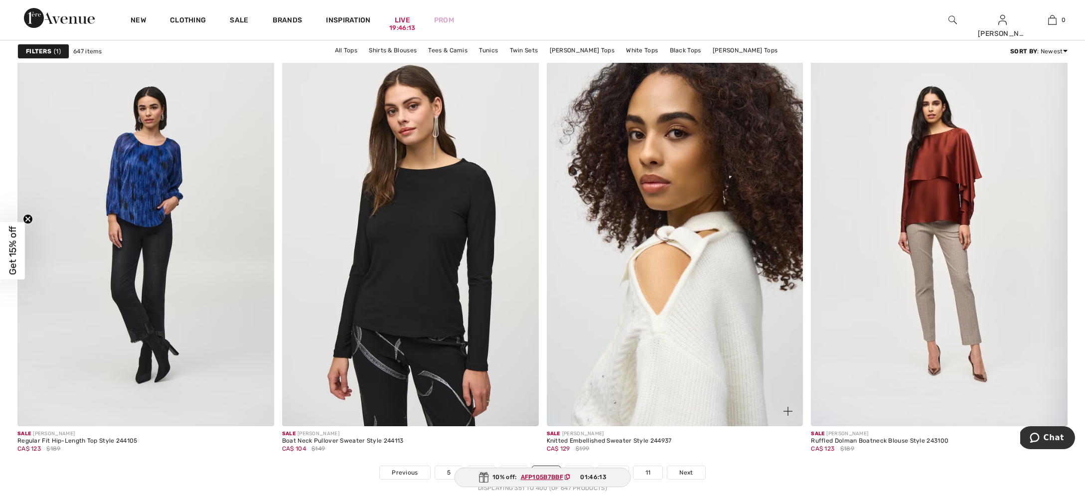
click at [655, 316] on img at bounding box center [674, 233] width 257 height 385
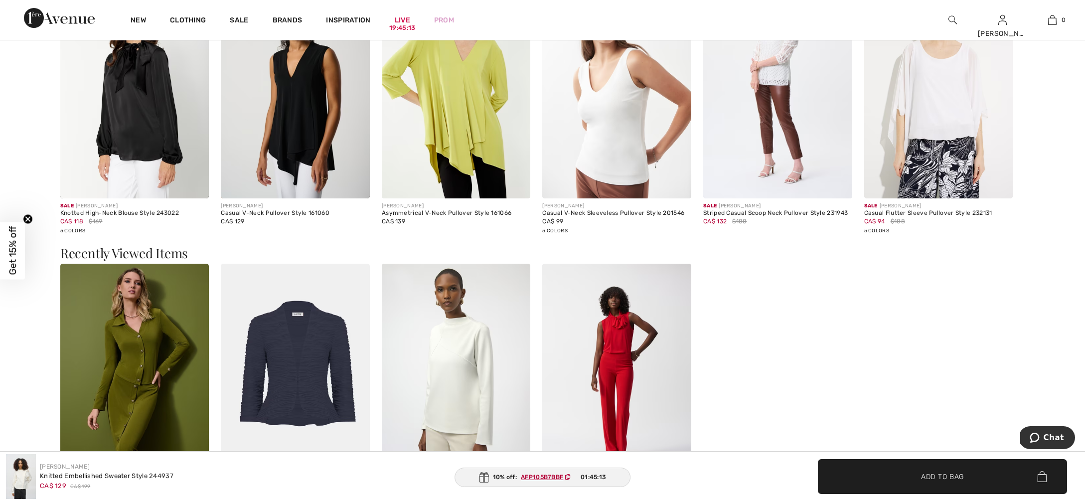
scroll to position [1781, 0]
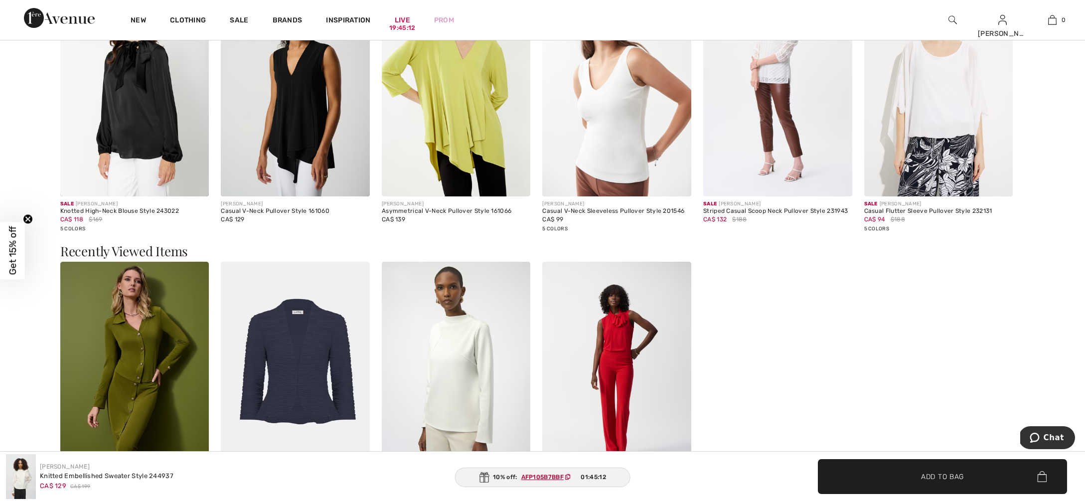
click at [460, 339] on img at bounding box center [456, 373] width 149 height 223
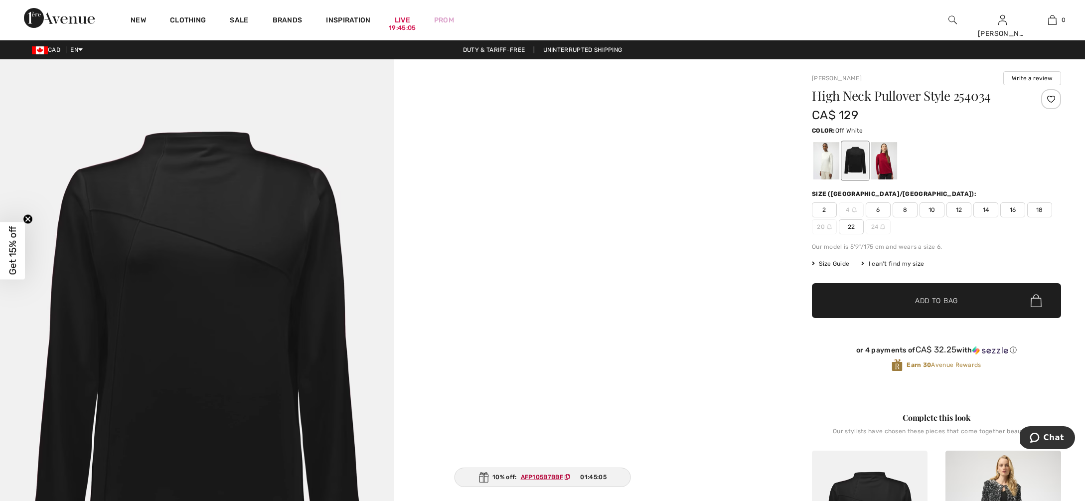
click at [817, 164] on div at bounding box center [826, 160] width 26 height 37
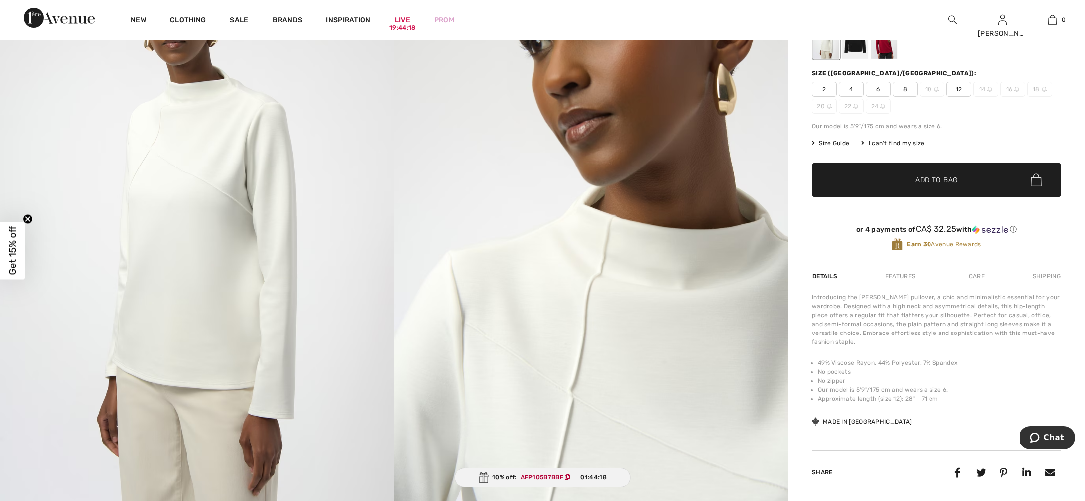
scroll to position [118, 0]
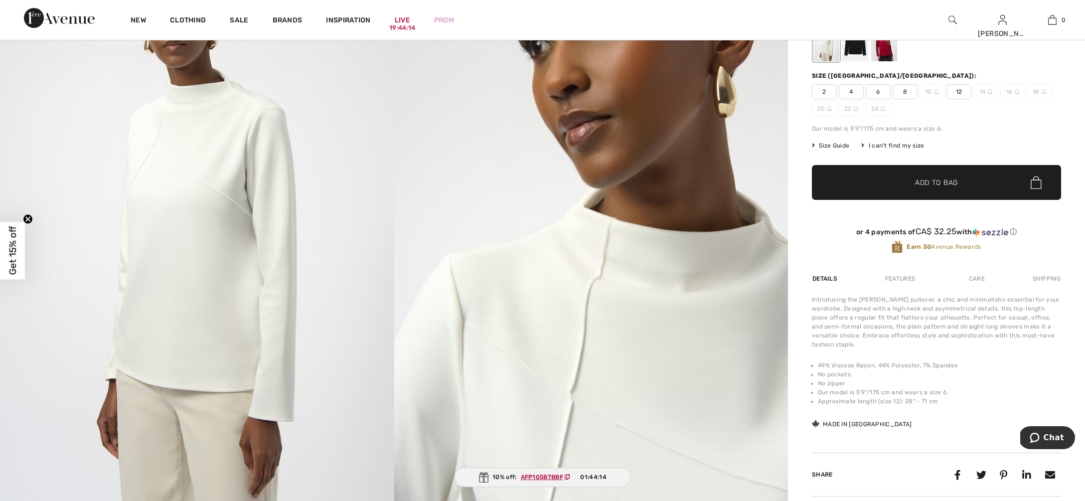
click at [905, 93] on span "8" at bounding box center [904, 91] width 25 height 15
click at [544, 477] on ins "AFP105B7BBF" at bounding box center [541, 476] width 42 height 7
click at [922, 180] on span "Add to Bag" at bounding box center [936, 182] width 43 height 10
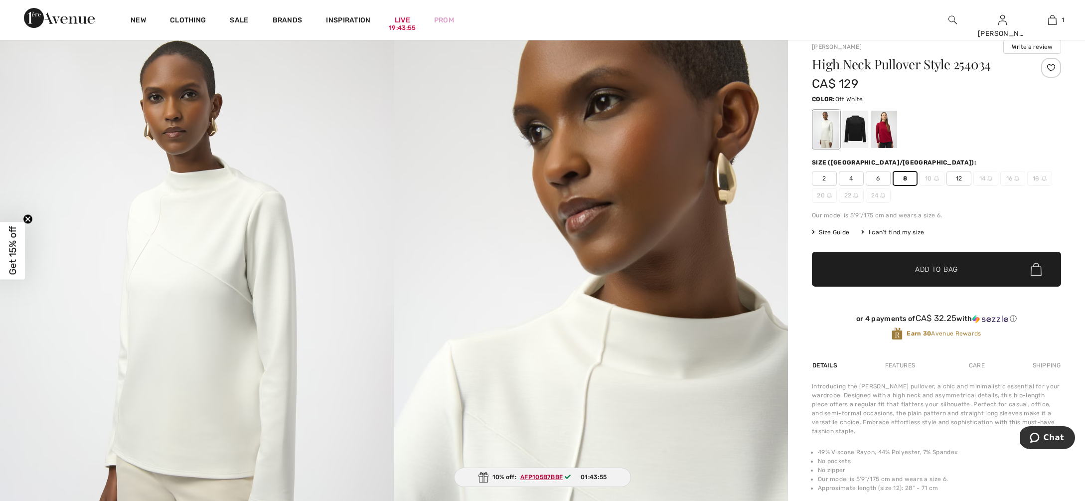
scroll to position [0, 0]
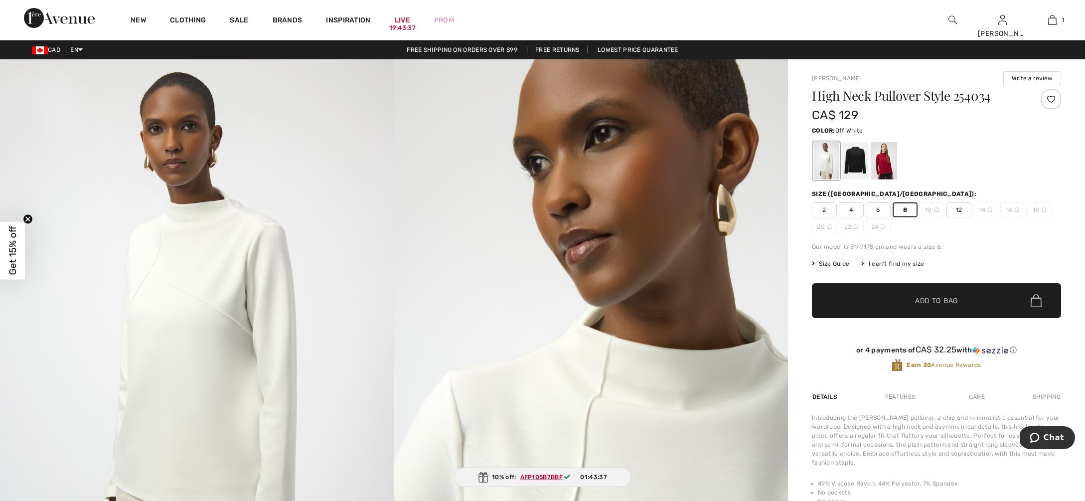
click at [920, 299] on span "Add to Bag" at bounding box center [936, 300] width 43 height 10
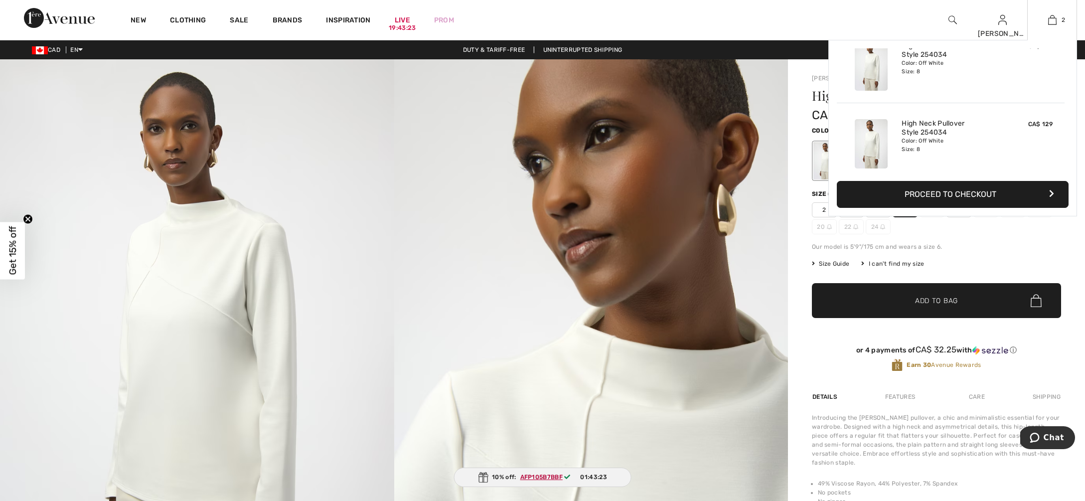
scroll to position [24, 0]
click at [929, 86] on div "High Neck Pullover Style 254034 Color: Off White Size: 8" at bounding box center [950, 64] width 106 height 57
click at [1050, 18] on img at bounding box center [1052, 20] width 8 height 12
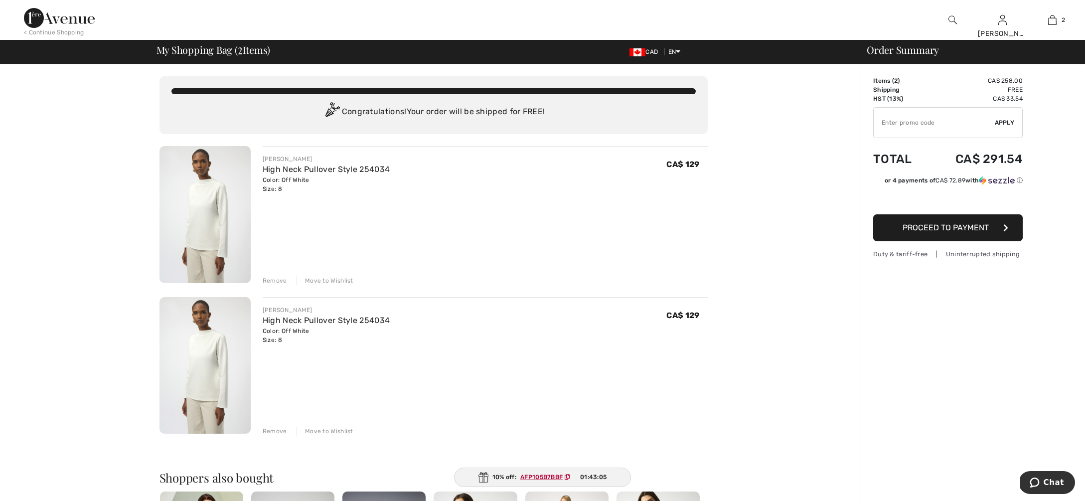
click at [278, 281] on div "Remove" at bounding box center [275, 280] width 24 height 9
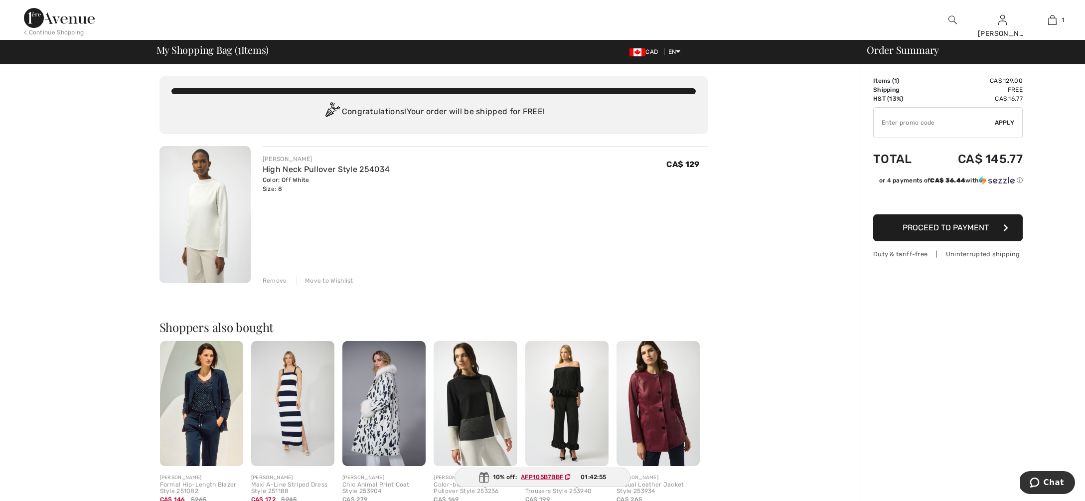
click at [541, 474] on ins "AFP105B7BBF" at bounding box center [542, 476] width 42 height 7
click at [901, 122] on input "TEXT" at bounding box center [933, 123] width 121 height 30
type input "AFP105B7BBF"
click at [1009, 122] on span "Apply" at bounding box center [1004, 122] width 20 height 9
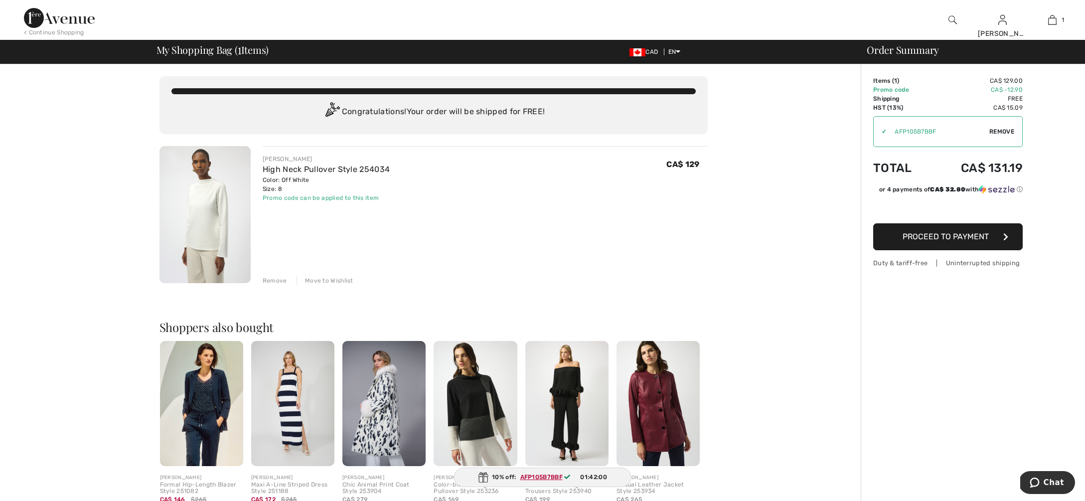
click at [935, 235] on span "Proceed to Payment" at bounding box center [945, 236] width 86 height 9
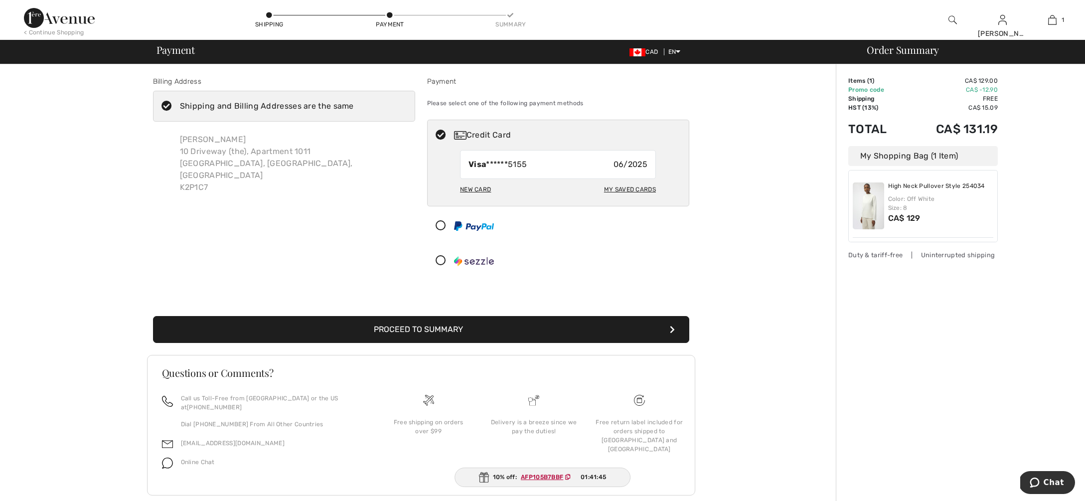
scroll to position [1, 0]
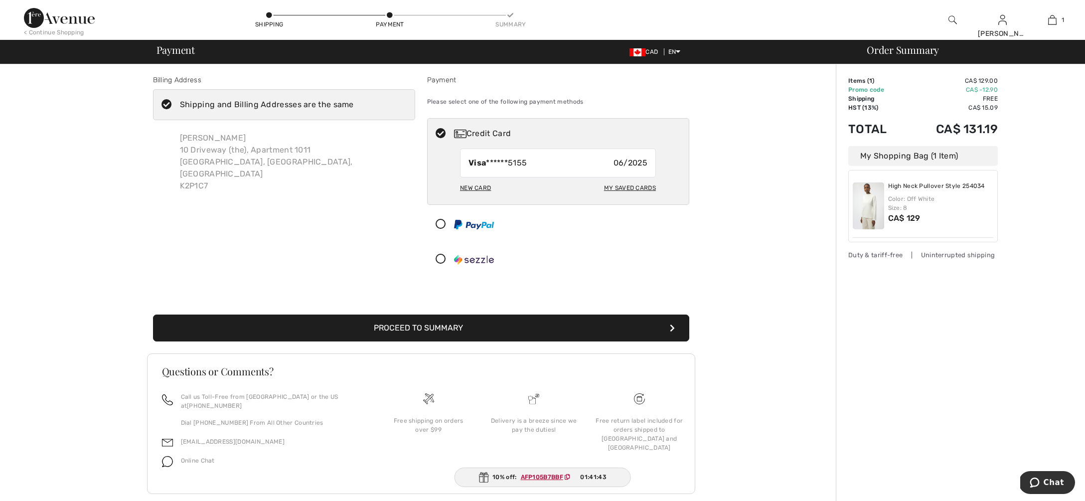
click at [476, 188] on div "New Card" at bounding box center [475, 187] width 31 height 17
radio input "true"
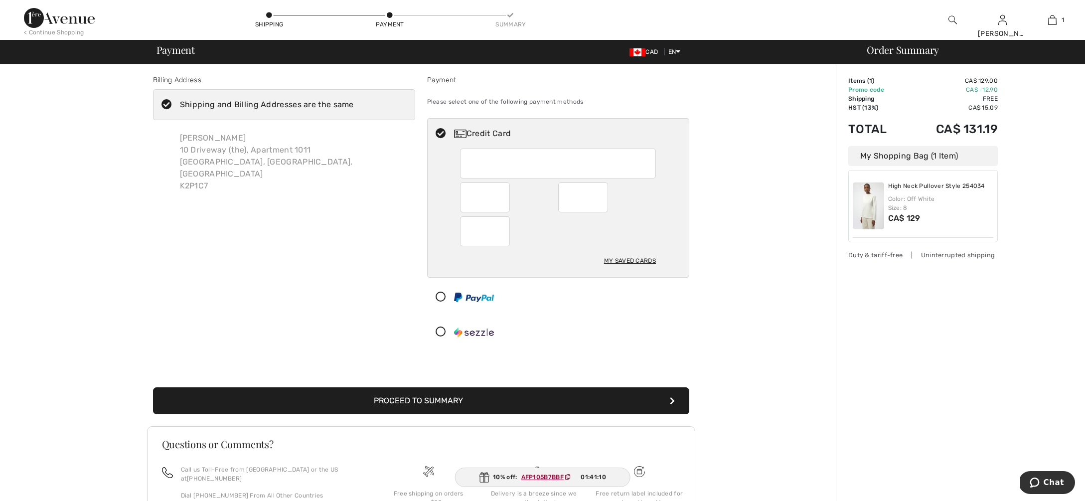
scroll to position [0, 0]
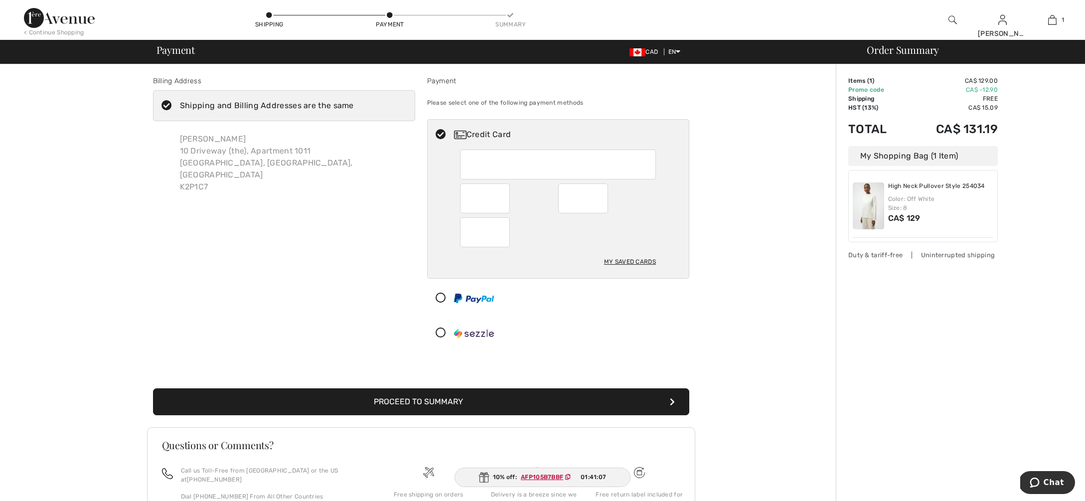
click at [439, 403] on button "Proceed to Summary" at bounding box center [421, 401] width 536 height 27
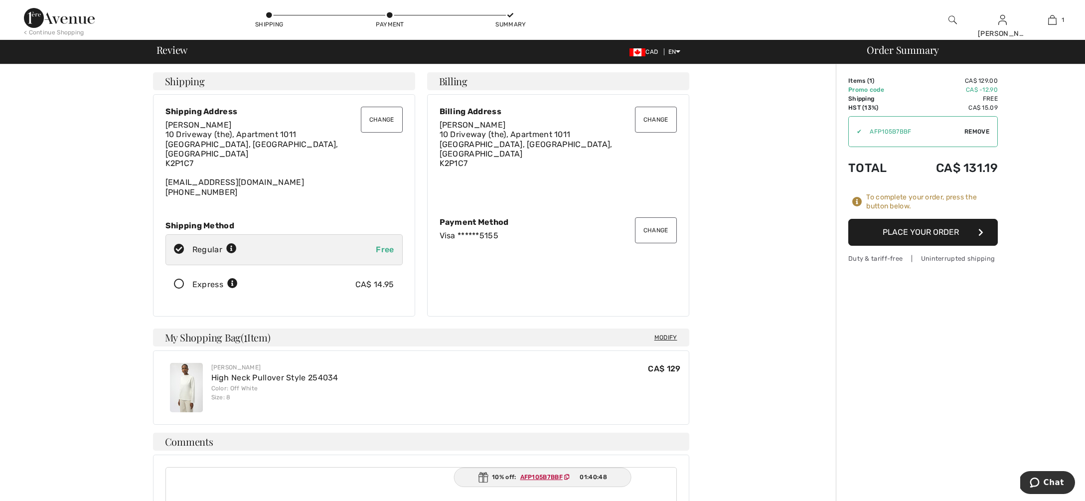
click at [889, 236] on button "Place Your Order" at bounding box center [922, 232] width 149 height 27
